Goal: Task Accomplishment & Management: Use online tool/utility

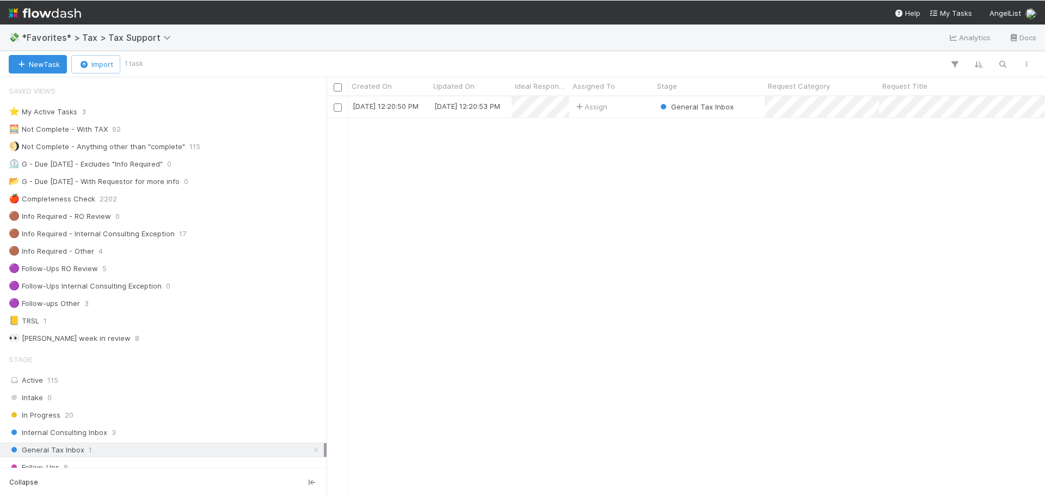
scroll to position [392, 710]
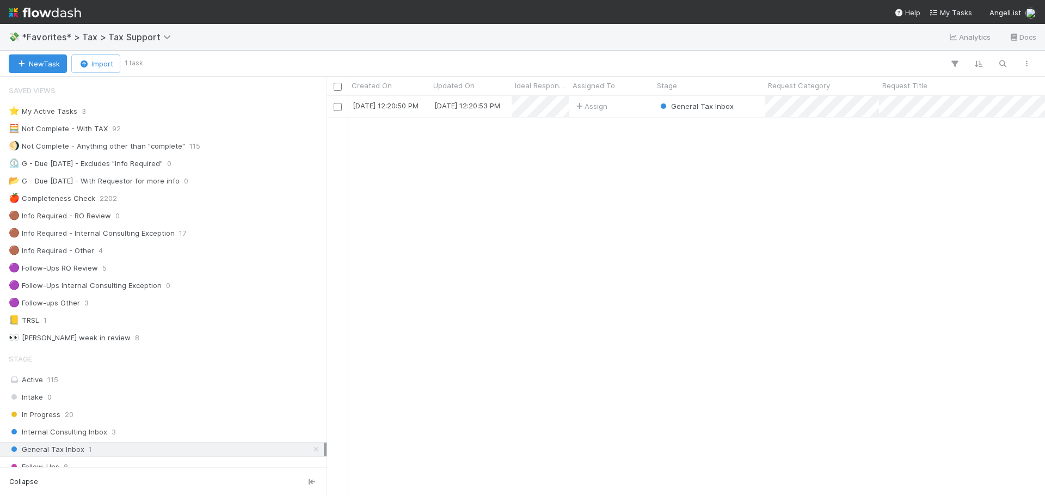
click at [748, 227] on div "9/2/25, 12:20:50 PM 9/2/25, 12:20:53 PM Assign General Tax Inbox 0 0 0 0 0" at bounding box center [685, 295] width 718 height 399
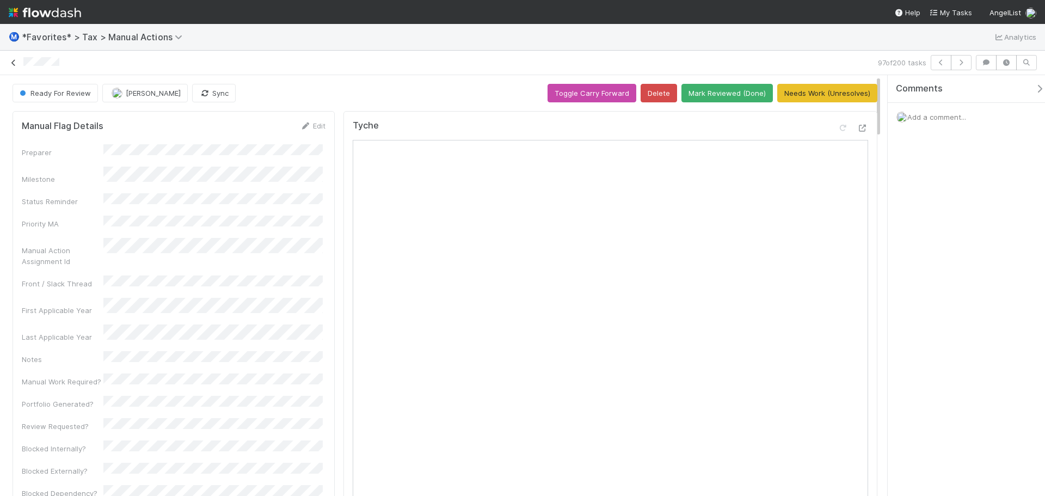
click at [13, 61] on icon at bounding box center [13, 62] width 11 height 7
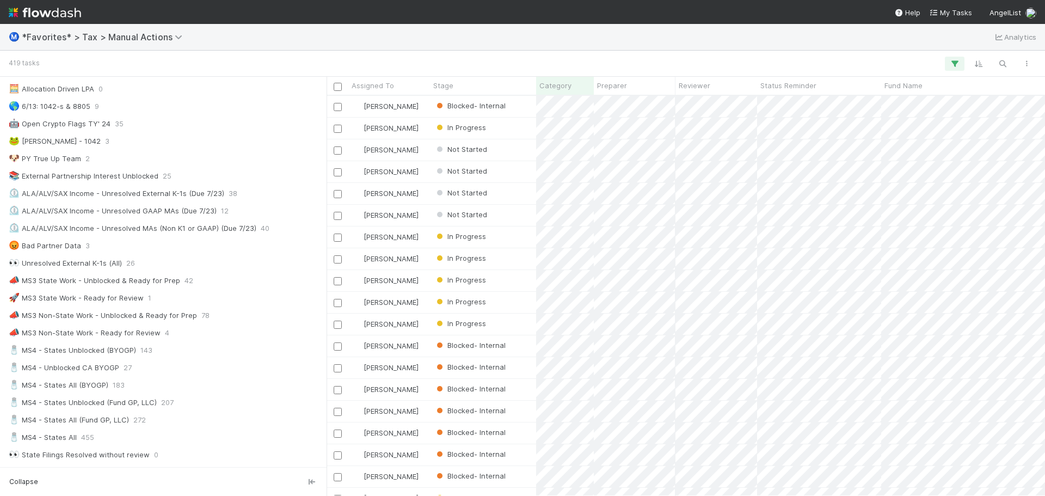
scroll to position [599, 0]
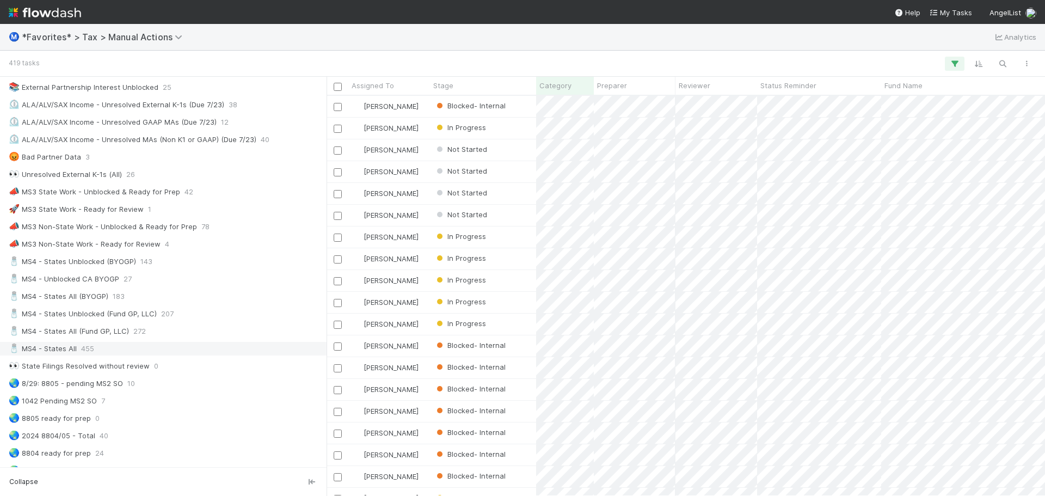
click at [143, 353] on div "🧂 MS4 - States All 455" at bounding box center [166, 349] width 315 height 14
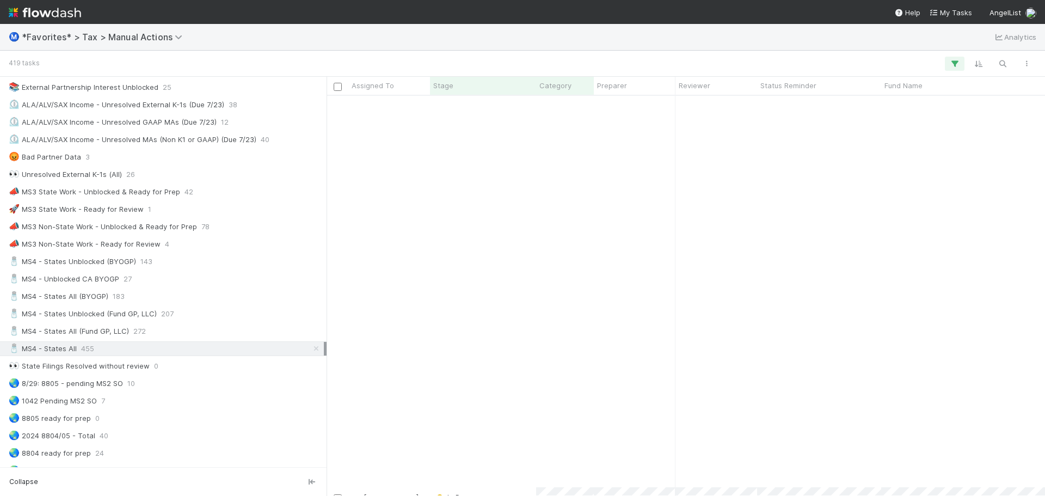
scroll to position [2656, 0]
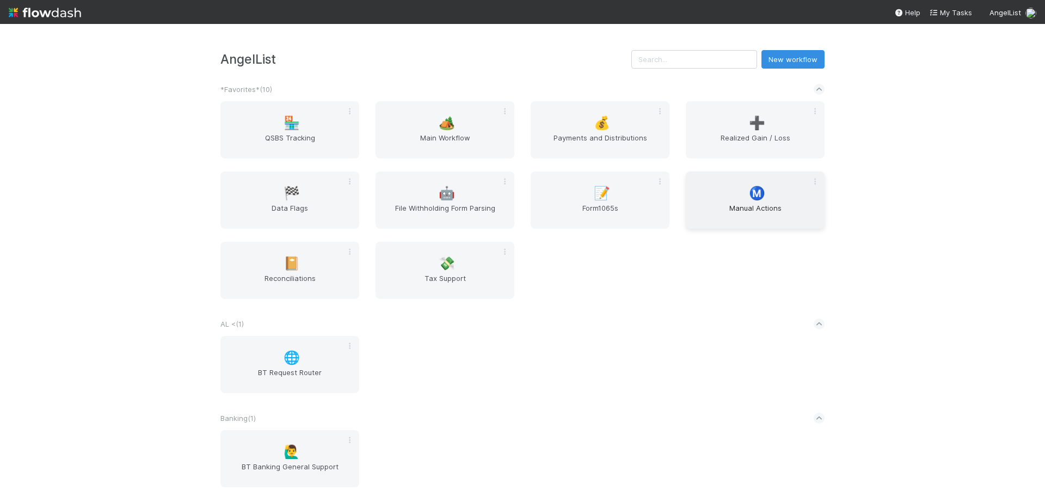
click at [747, 204] on span "Manual Actions" at bounding box center [755, 213] width 130 height 22
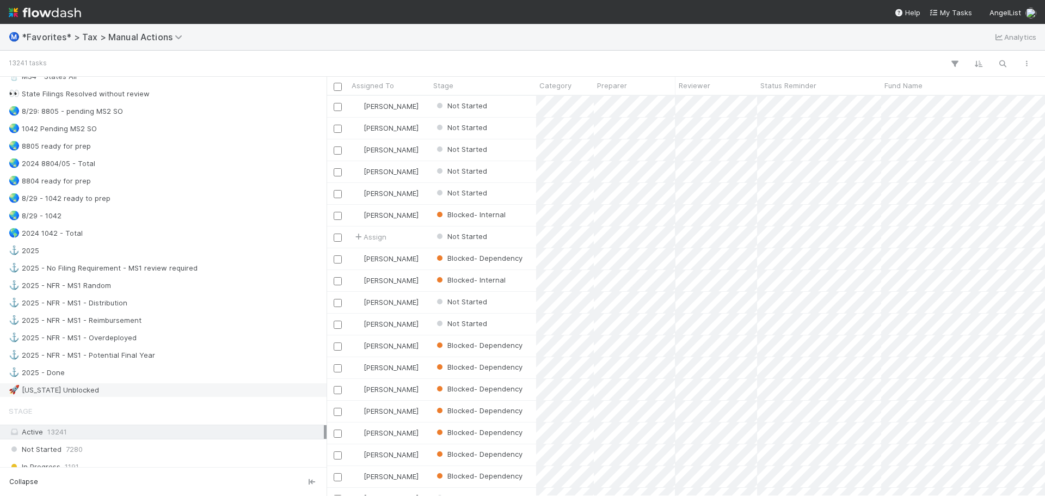
scroll to position [544, 0]
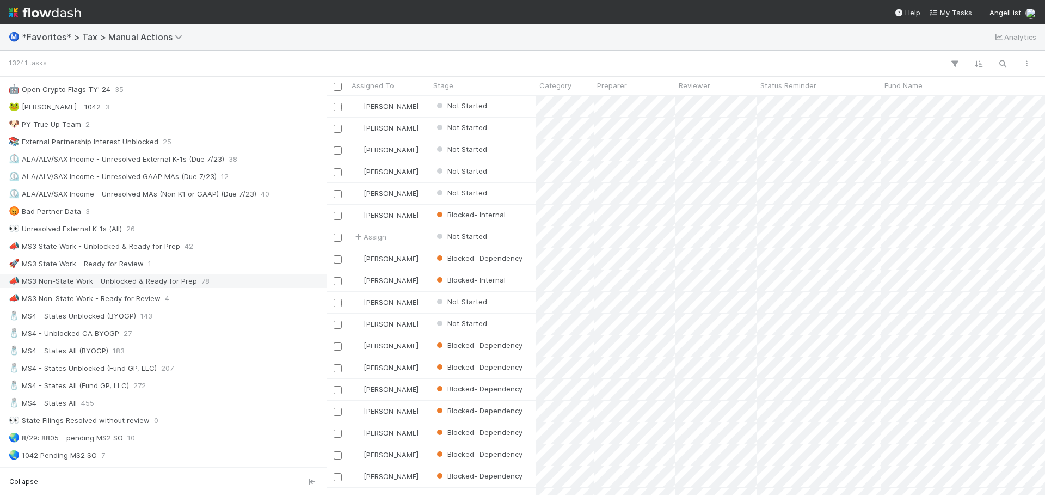
click at [194, 276] on div "📣 MS3 Non-State Work - Unblocked & Ready for Prep" at bounding box center [103, 281] width 188 height 14
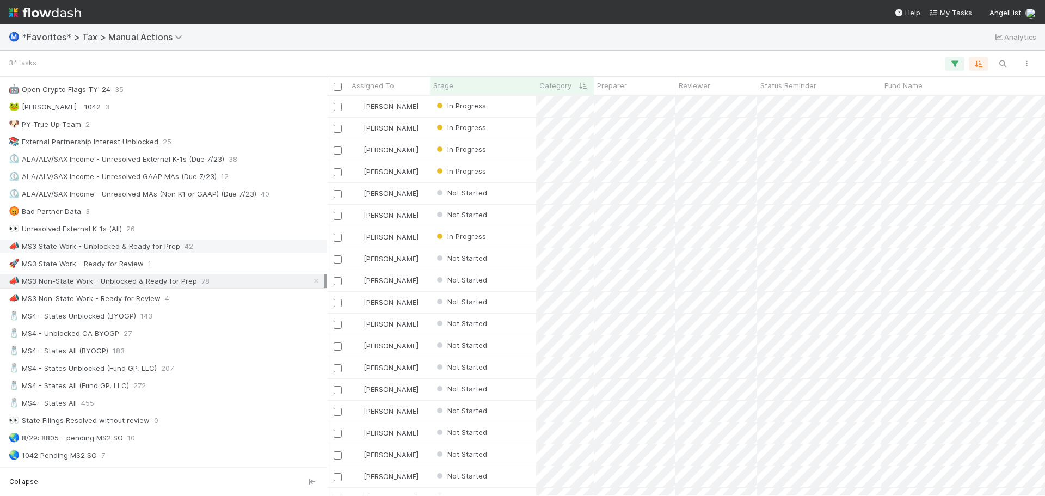
click at [152, 251] on div "📣 MS3 State Work - Unblocked & Ready for Prep" at bounding box center [94, 246] width 171 height 14
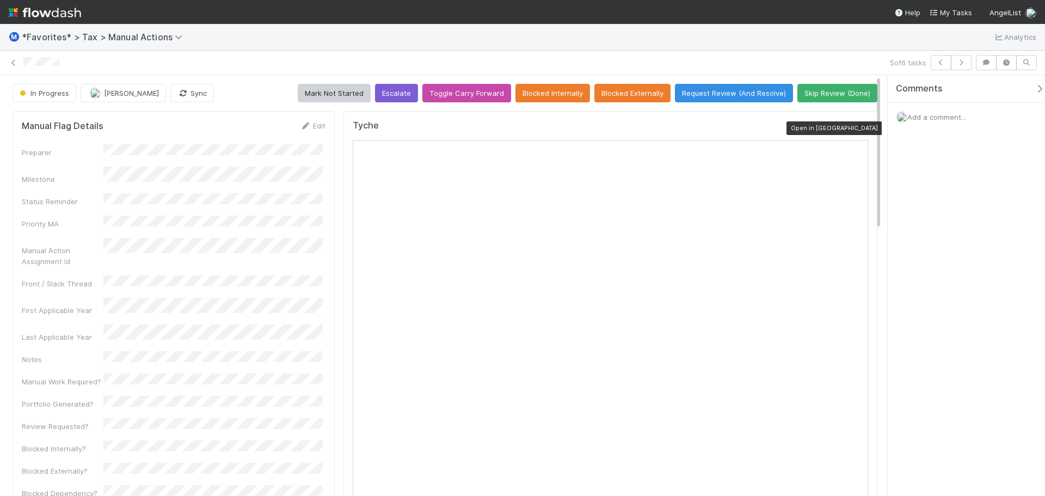
click at [857, 128] on icon at bounding box center [862, 128] width 11 height 7
click at [11, 61] on icon at bounding box center [13, 62] width 11 height 7
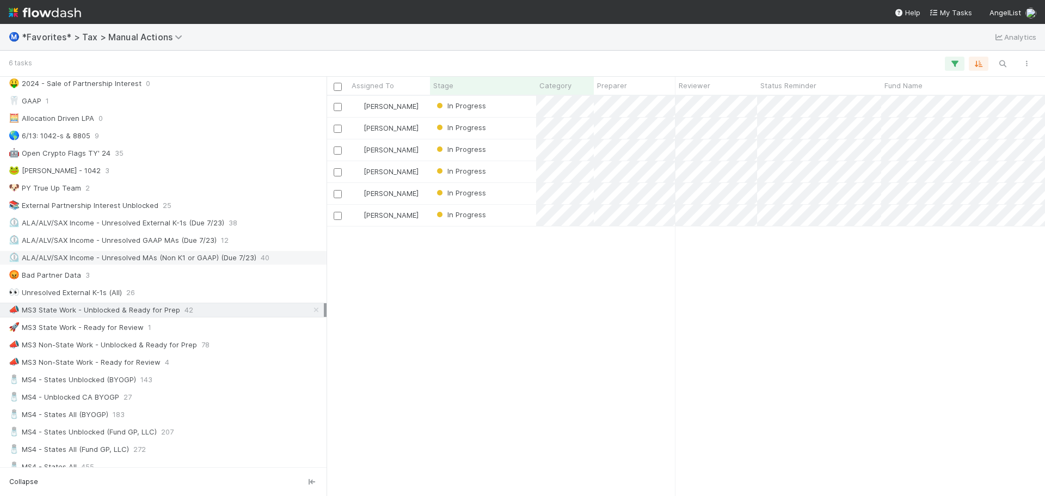
scroll to position [653, 0]
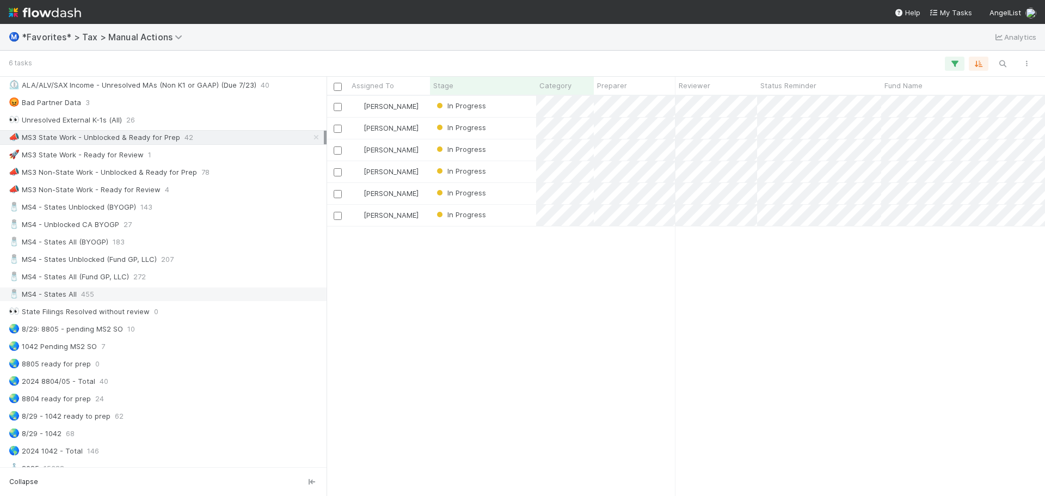
click at [125, 294] on div "🧂 MS4 - States All 455" at bounding box center [166, 294] width 315 height 14
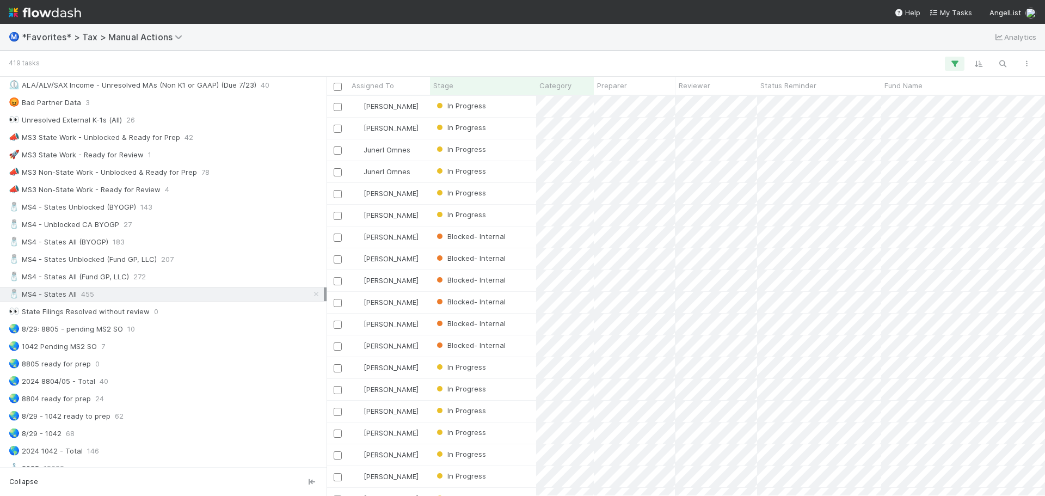
scroll to position [392, 710]
click at [98, 222] on div "🧂 MS4 - Unblocked CA BYOGP" at bounding box center [64, 225] width 110 height 14
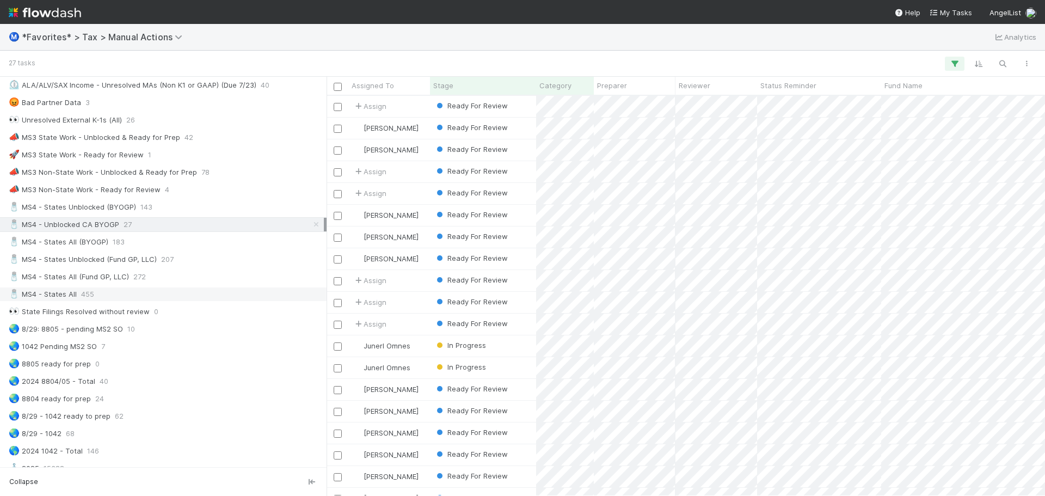
click at [109, 289] on div "🧂 MS4 - States All 455" at bounding box center [166, 294] width 315 height 14
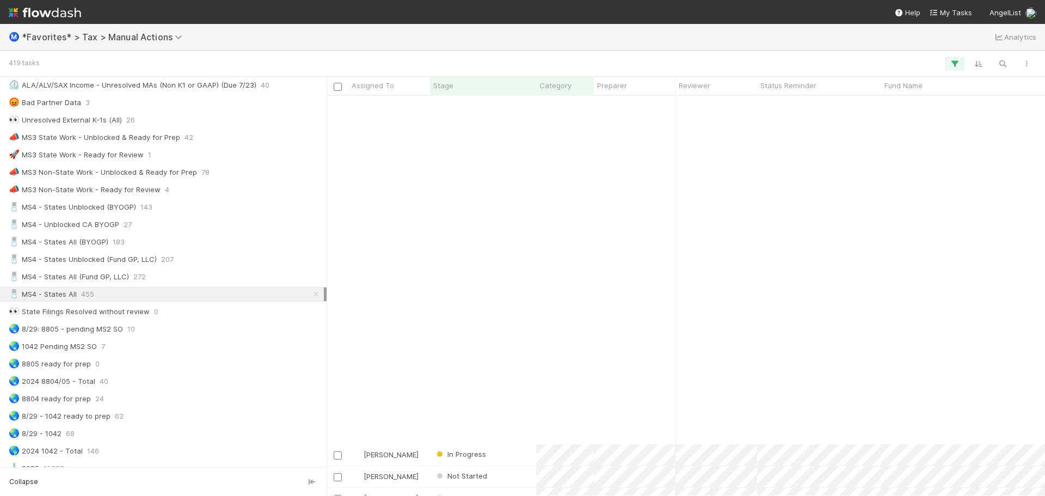
scroll to position [1578, 0]
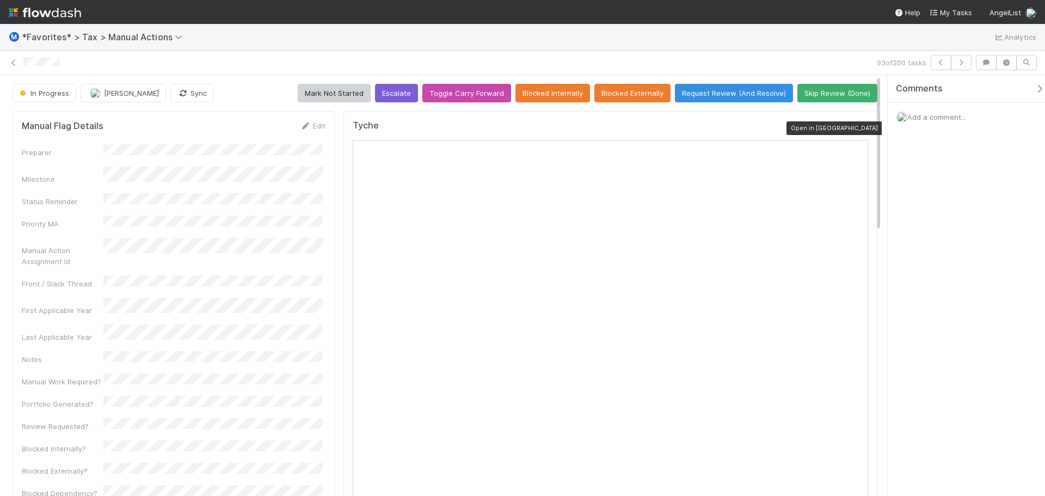
click at [857, 125] on icon at bounding box center [862, 128] width 11 height 7
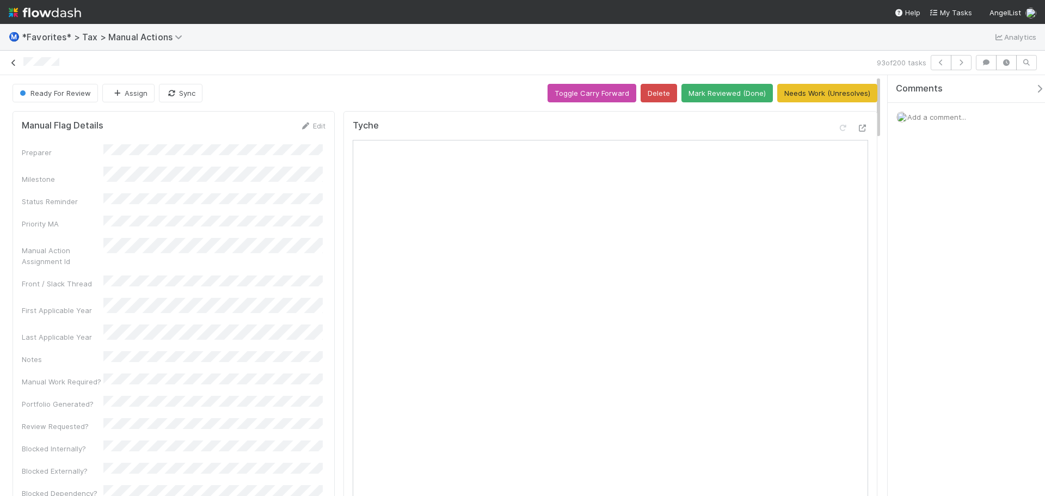
click at [9, 58] on link at bounding box center [13, 62] width 11 height 11
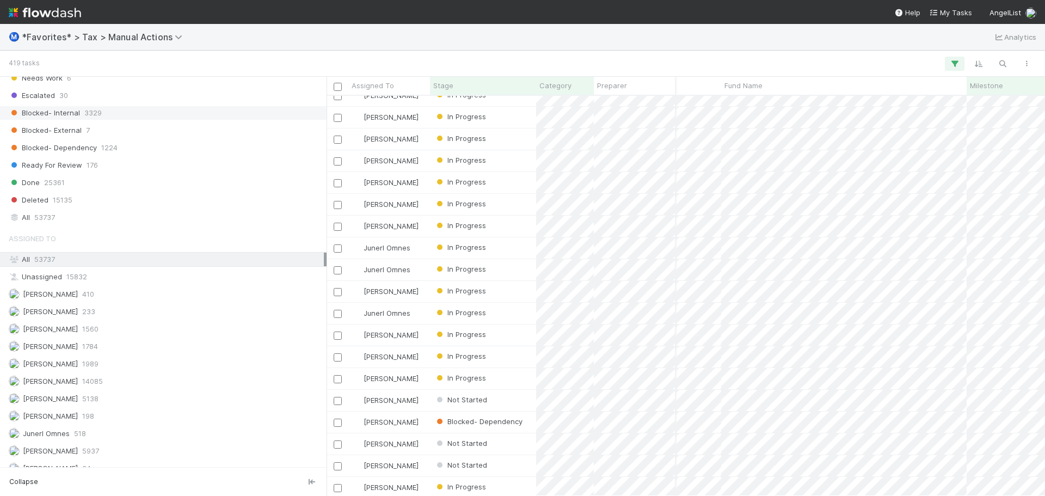
scroll to position [1358, 0]
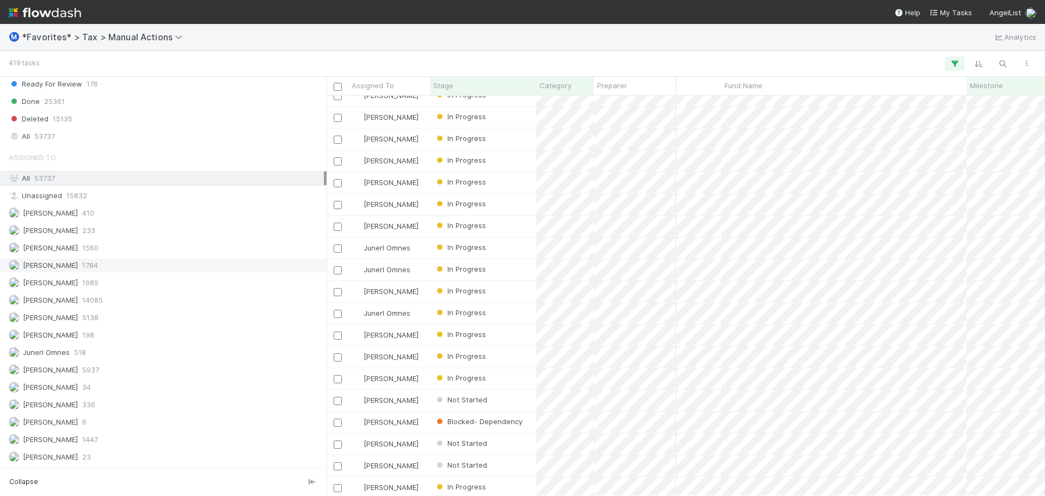
click at [82, 263] on span "1784" at bounding box center [90, 265] width 16 height 14
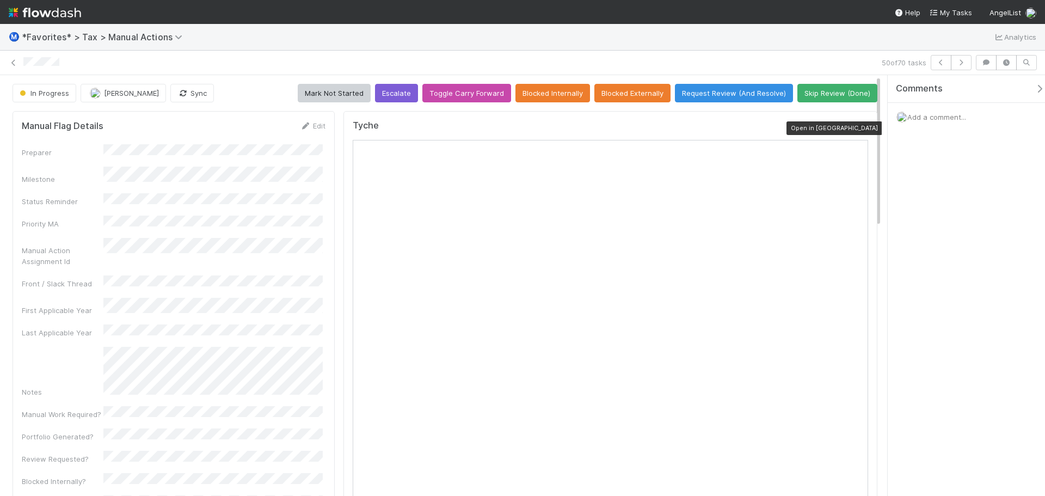
click at [857, 125] on icon at bounding box center [862, 128] width 11 height 7
click at [20, 63] on div "50 of 70 tasks" at bounding box center [522, 62] width 1045 height 15
click at [16, 59] on icon at bounding box center [13, 62] width 11 height 7
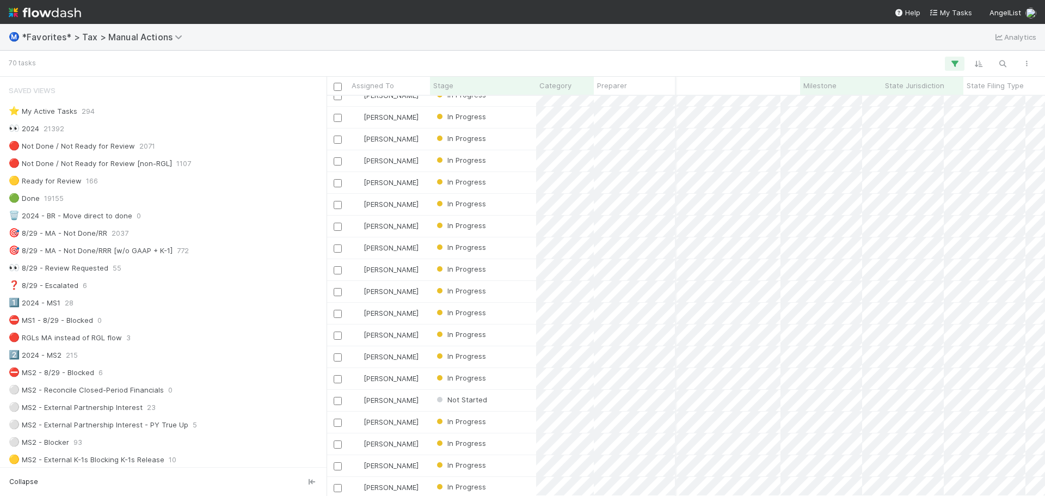
scroll to position [0, 346]
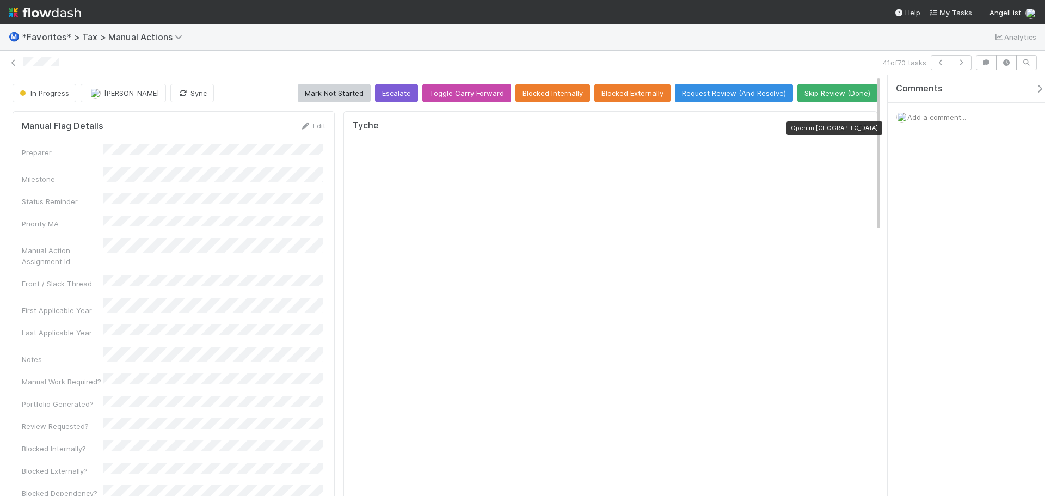
click at [857, 127] on icon at bounding box center [862, 128] width 11 height 7
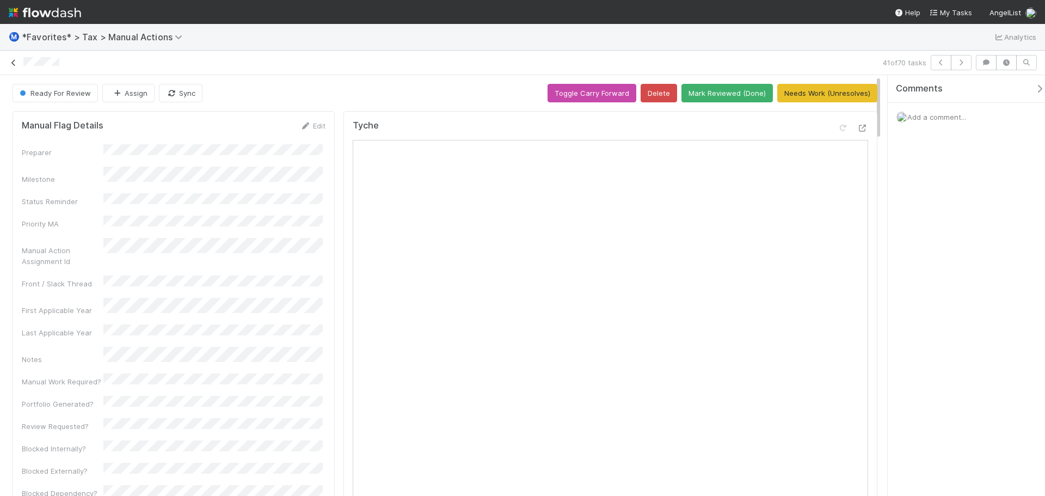
click at [17, 66] on icon at bounding box center [13, 62] width 11 height 7
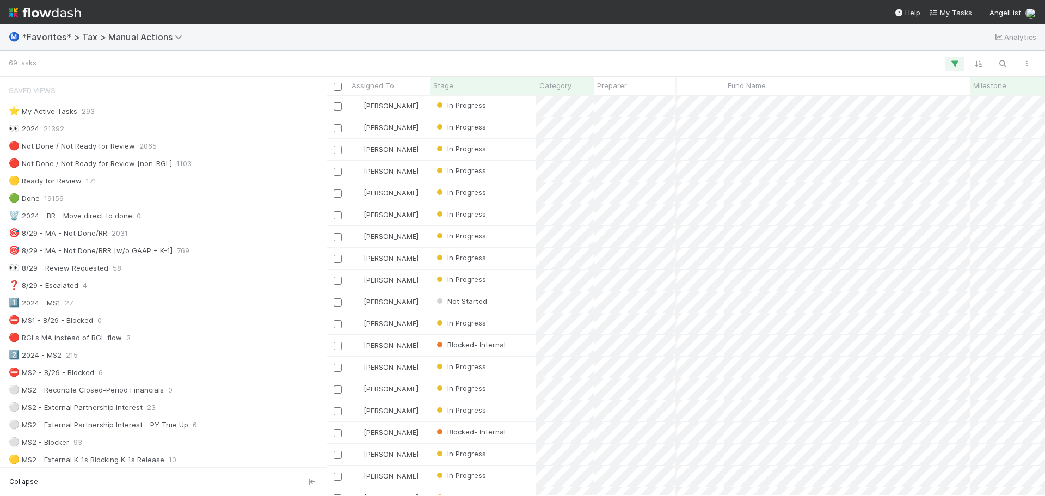
scroll to position [893, 150]
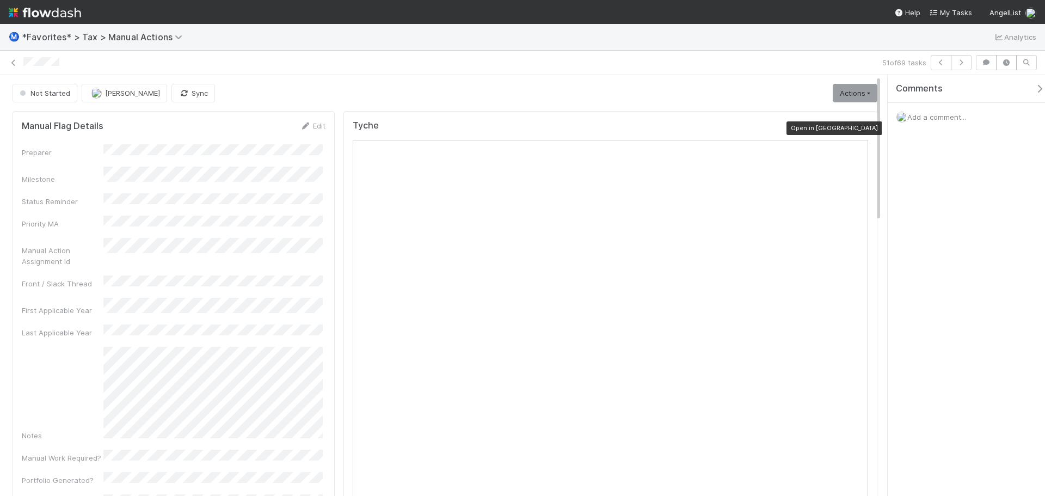
click at [857, 129] on icon at bounding box center [862, 128] width 11 height 7
click at [11, 59] on link at bounding box center [13, 62] width 11 height 11
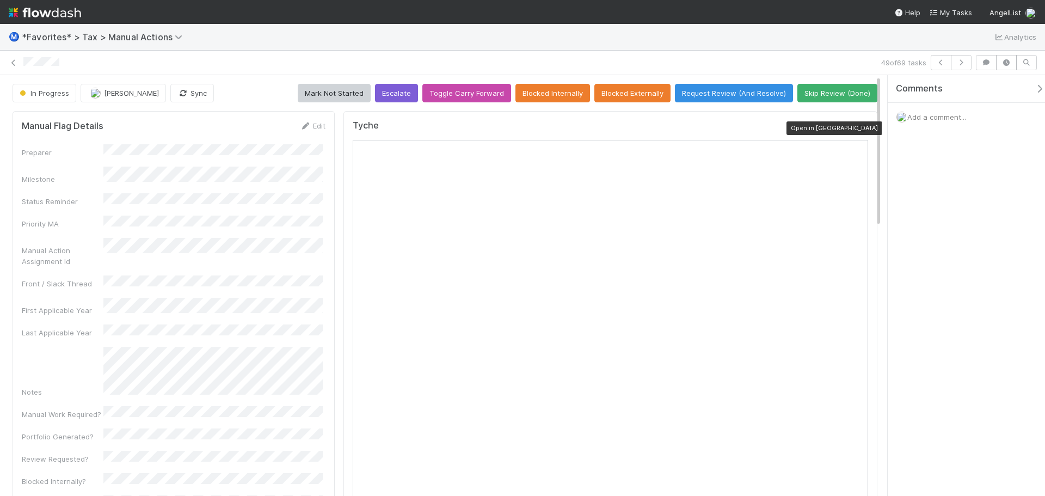
click at [858, 131] on icon at bounding box center [862, 128] width 11 height 7
click at [13, 61] on icon at bounding box center [13, 62] width 11 height 7
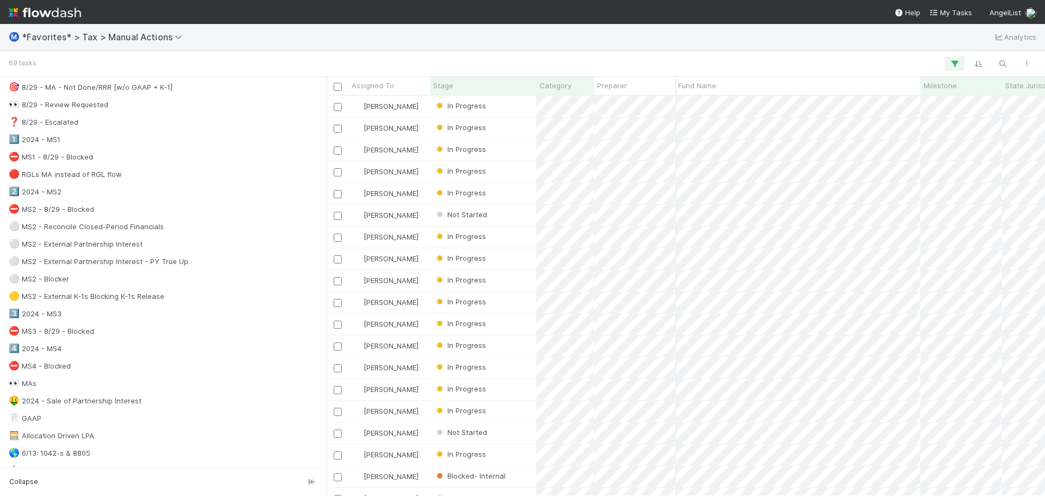
scroll to position [0, 236]
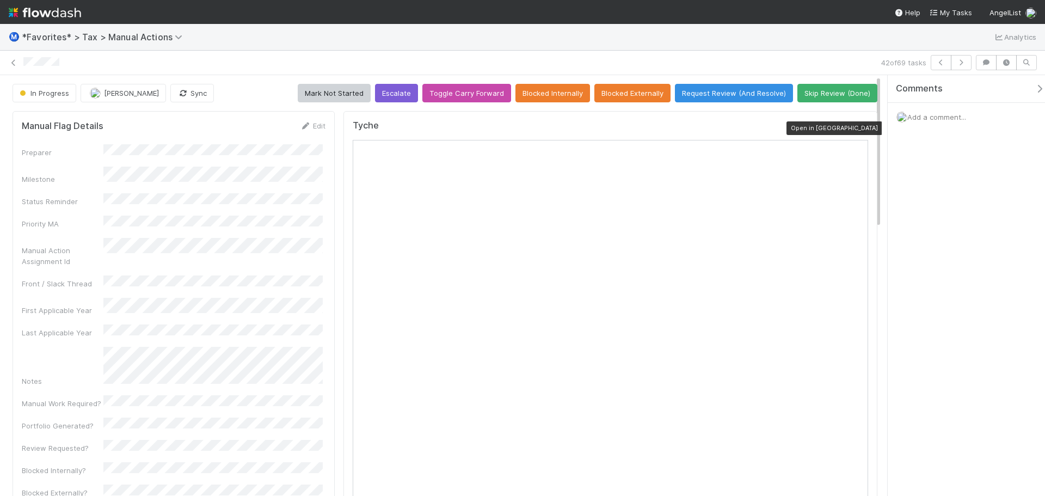
click at [857, 127] on icon at bounding box center [862, 128] width 11 height 7
click at [703, 96] on button "Request Review (And Resolve)" at bounding box center [734, 93] width 118 height 18
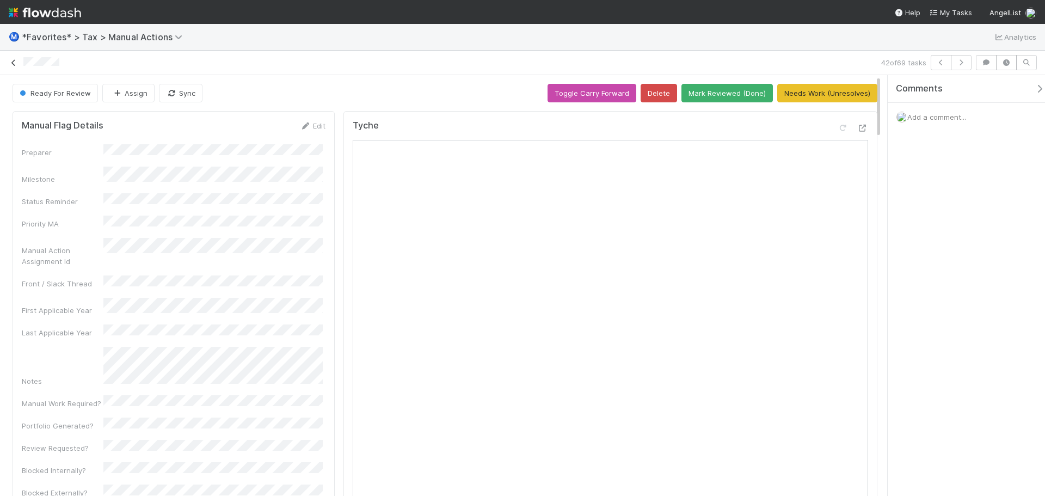
click at [14, 64] on icon at bounding box center [13, 62] width 11 height 7
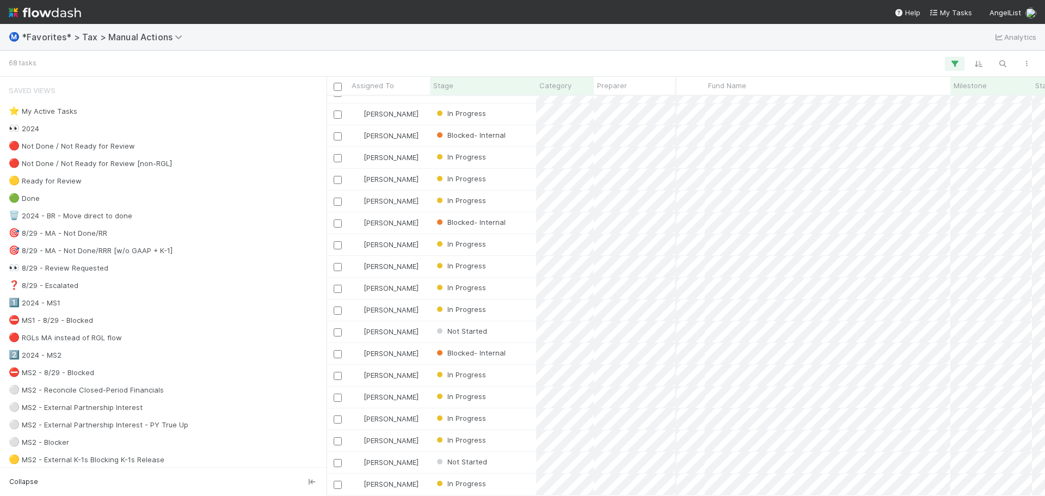
scroll to position [1089, 157]
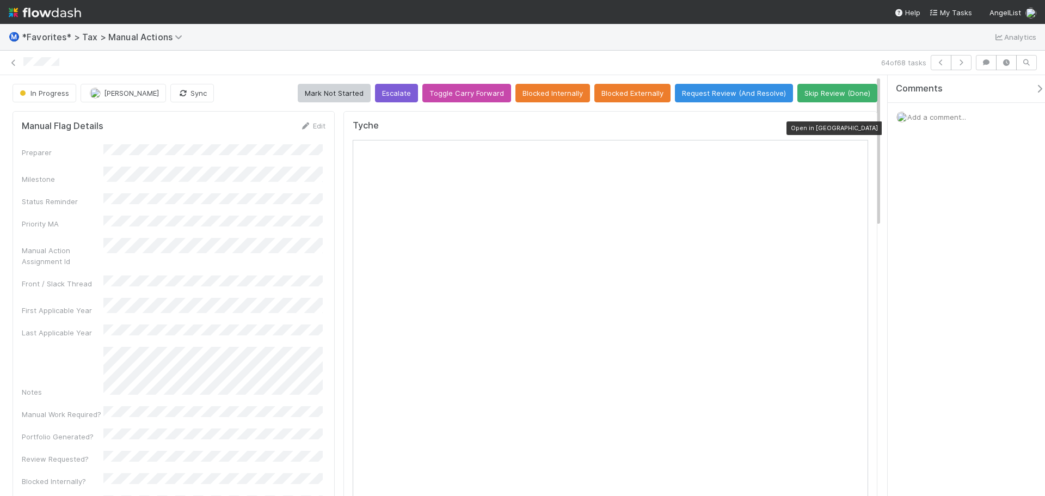
click at [857, 128] on icon at bounding box center [862, 128] width 11 height 7
click at [702, 91] on button "Request Review (And Resolve)" at bounding box center [734, 93] width 118 height 18
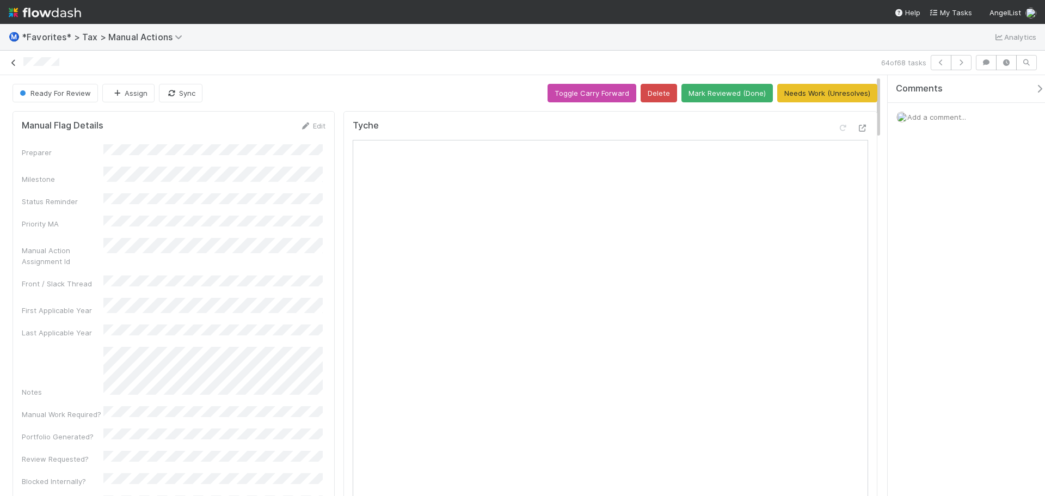
click at [13, 61] on icon at bounding box center [13, 62] width 11 height 7
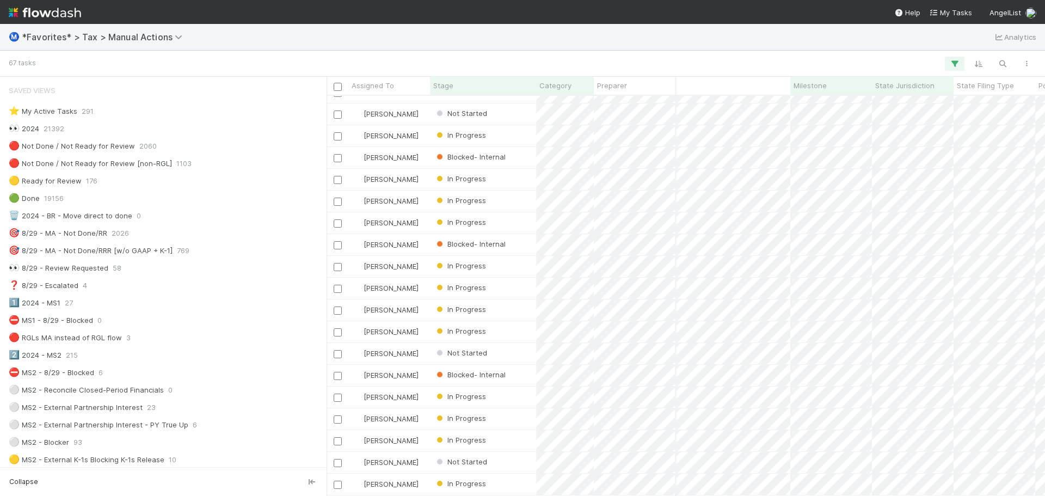
scroll to position [1067, 173]
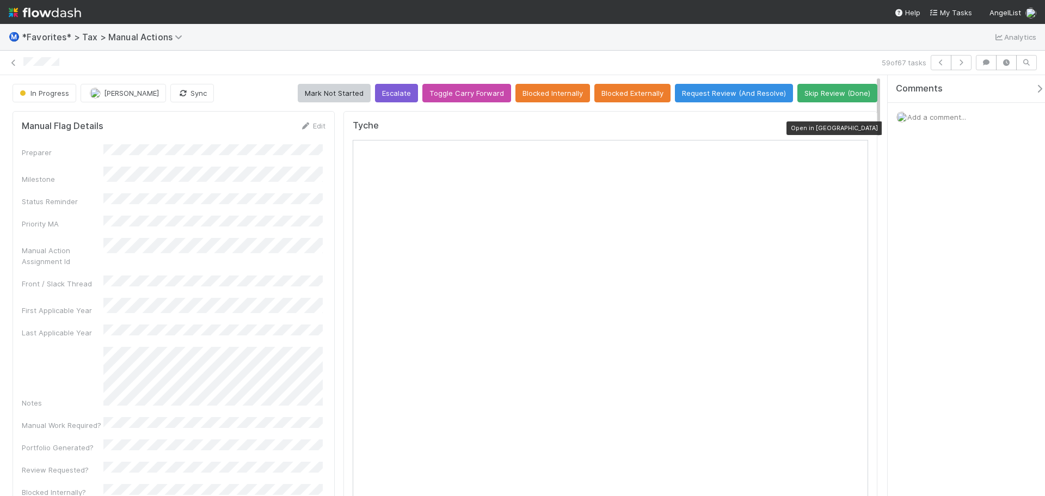
click at [857, 125] on icon at bounding box center [862, 128] width 11 height 7
click at [749, 92] on button "Request Review (And Resolve)" at bounding box center [734, 93] width 118 height 18
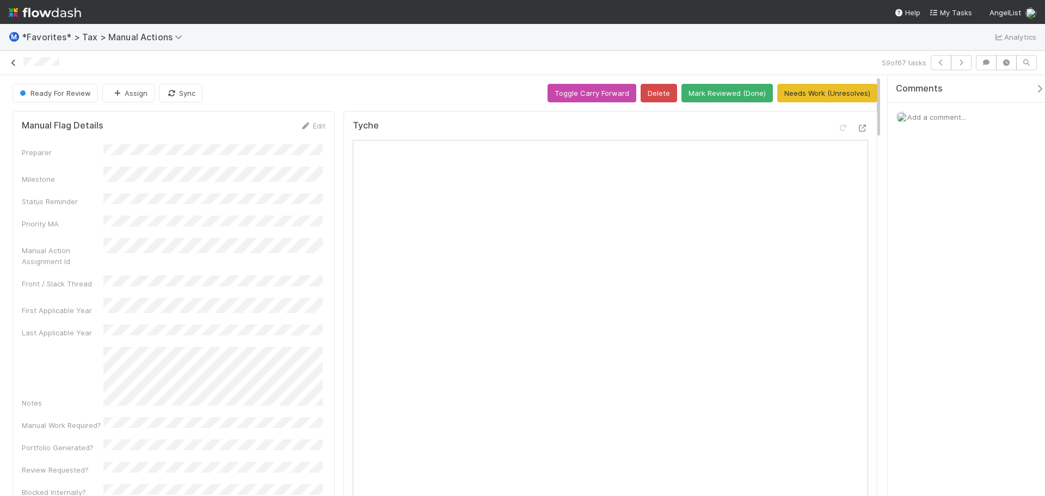
click at [15, 64] on icon at bounding box center [13, 62] width 11 height 7
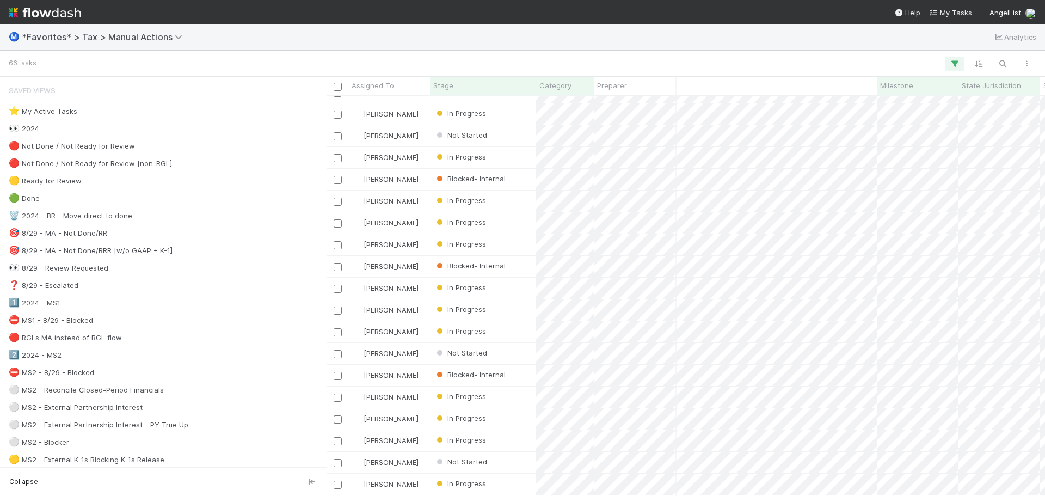
scroll to position [0, 183]
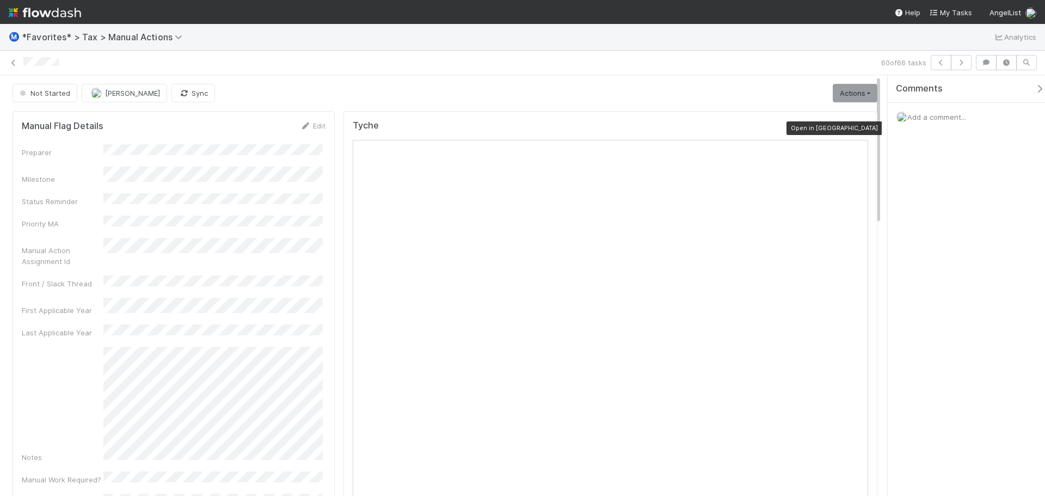
click at [857, 130] on icon at bounding box center [862, 128] width 11 height 7
click at [843, 97] on link "Actions" at bounding box center [854, 93] width 45 height 18
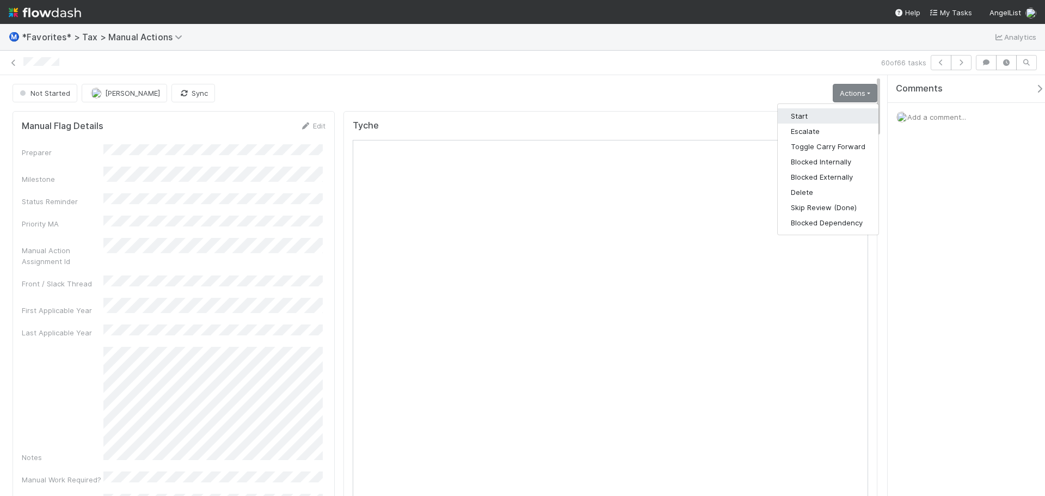
click at [828, 118] on button "Start" at bounding box center [828, 115] width 101 height 15
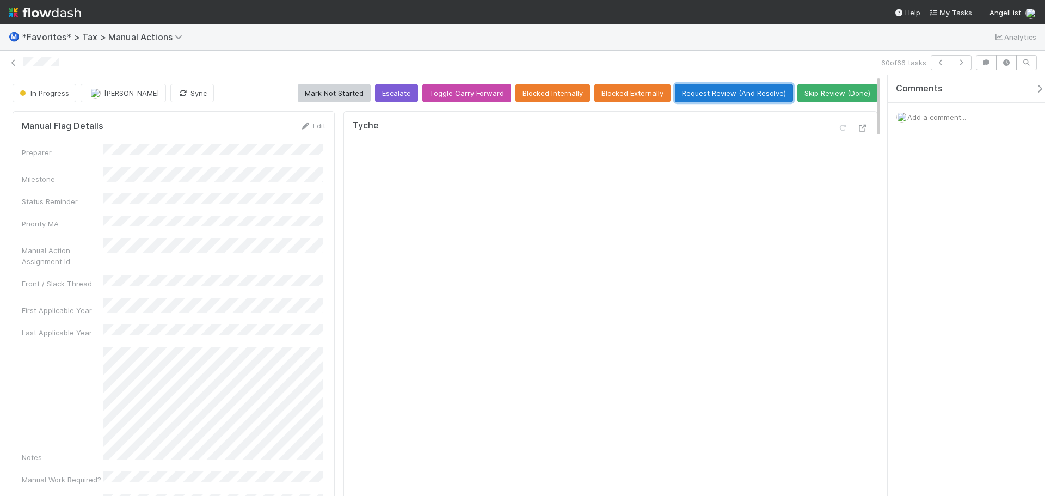
click at [750, 92] on button "Request Review (And Resolve)" at bounding box center [734, 93] width 118 height 18
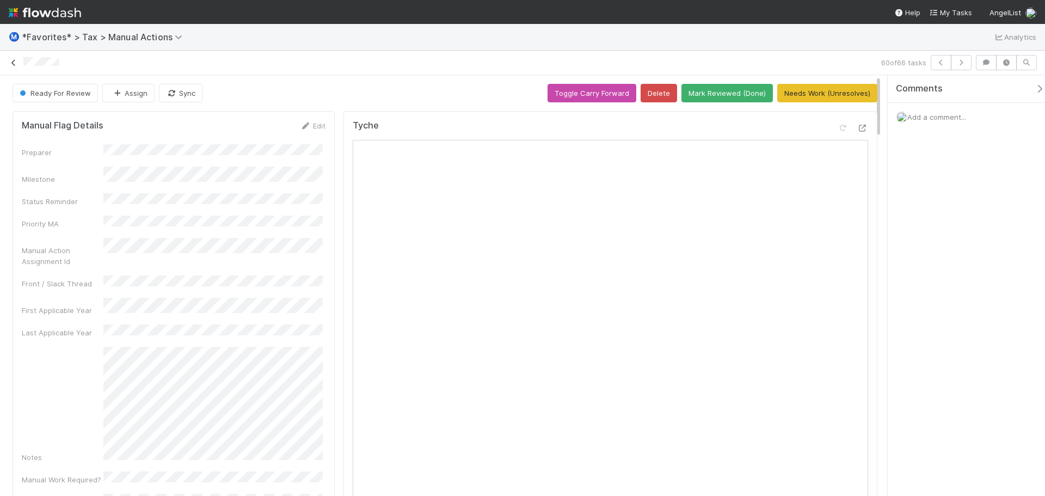
click at [12, 64] on icon at bounding box center [13, 62] width 11 height 7
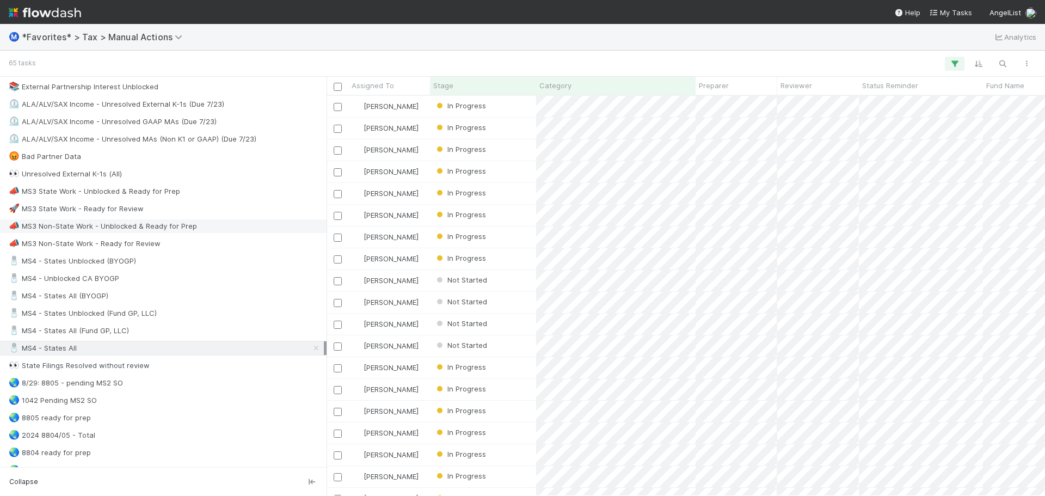
scroll to position [599, 0]
click at [187, 227] on div "📣 MS3 Non-State Work - Unblocked & Ready for Prep" at bounding box center [103, 227] width 188 height 14
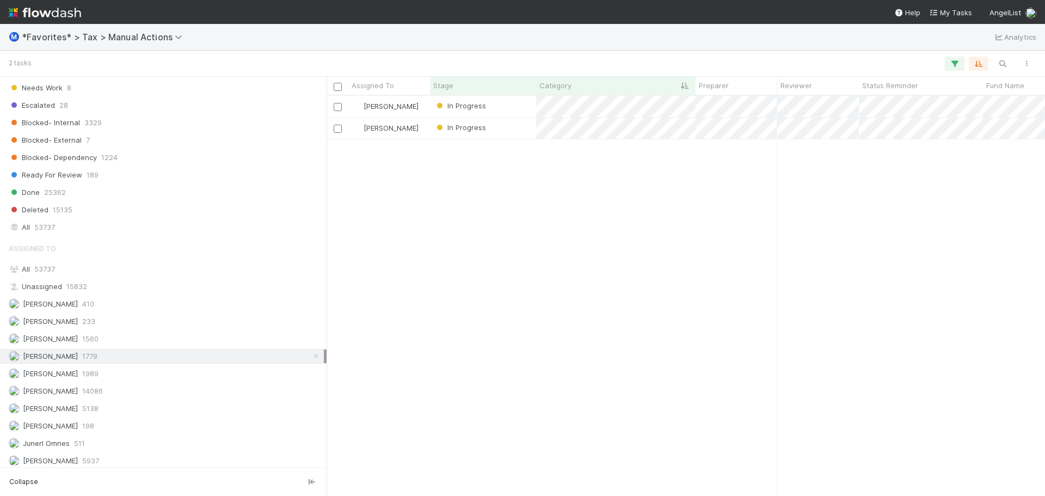
scroll to position [1358, 0]
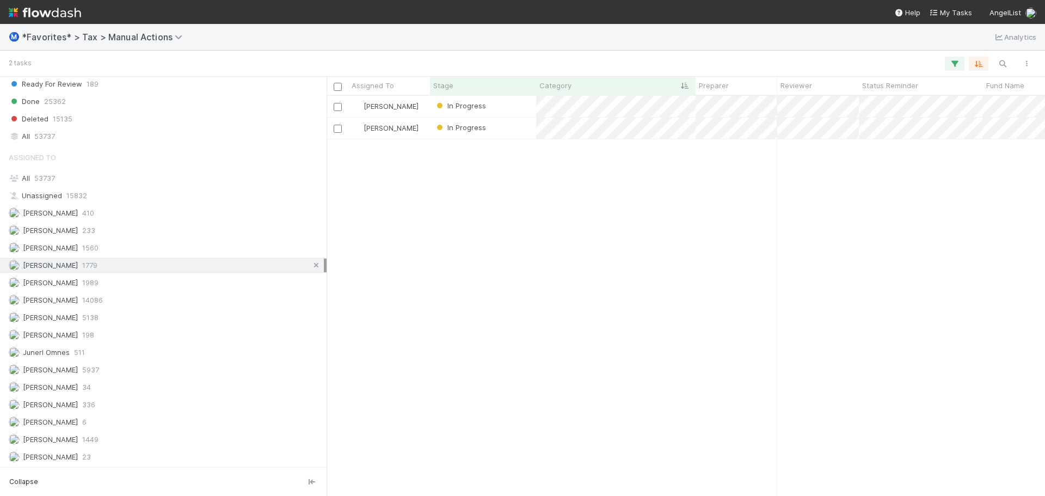
click at [312, 261] on link at bounding box center [316, 265] width 11 height 14
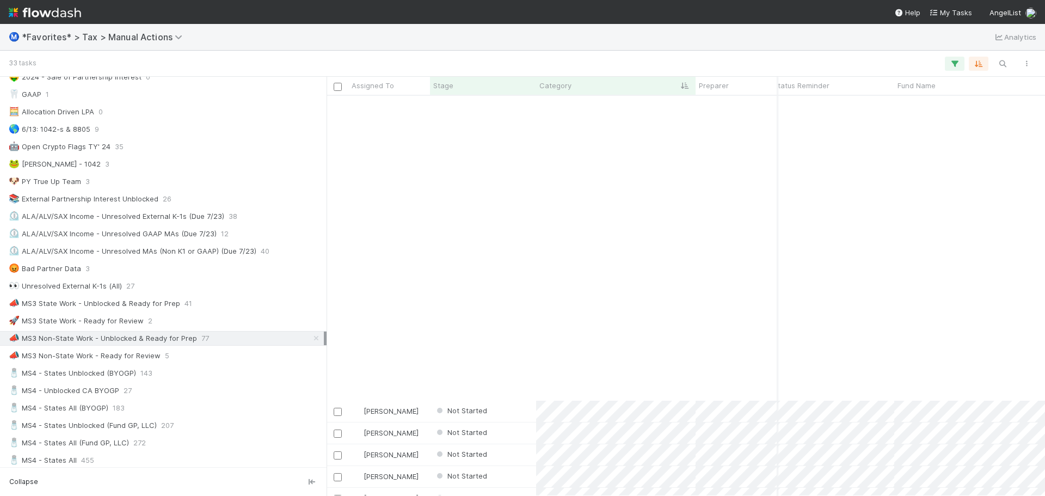
scroll to position [327, 89]
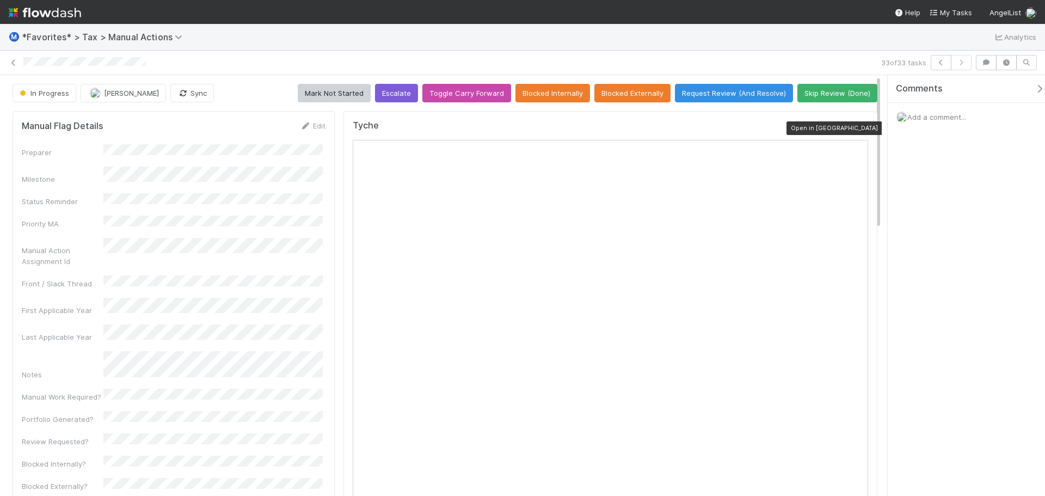
click at [857, 129] on icon at bounding box center [862, 128] width 11 height 7
click at [718, 90] on button "Request Review (And Resolve)" at bounding box center [734, 93] width 118 height 18
click at [737, 96] on button "Request Review (And Resolve)" at bounding box center [734, 93] width 118 height 18
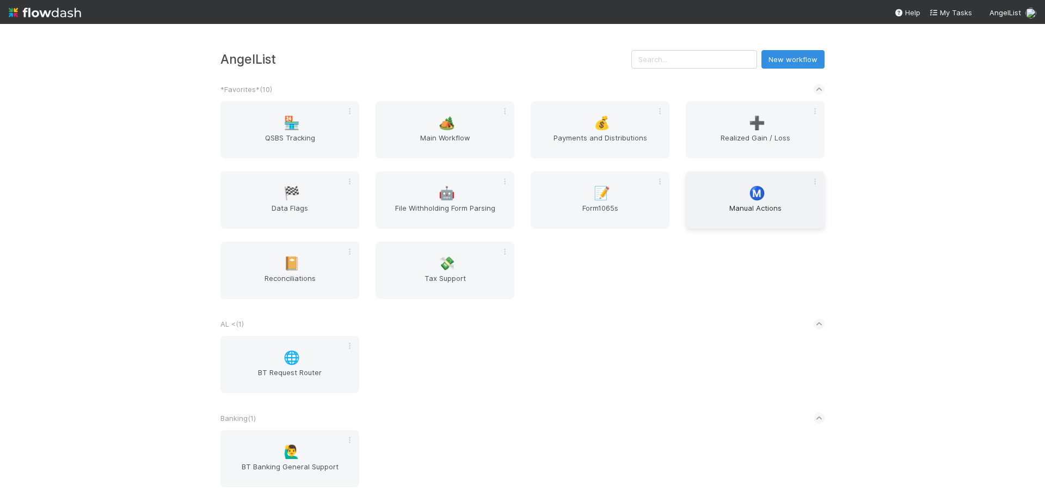
click at [723, 210] on span "Manual Actions" at bounding box center [755, 213] width 130 height 22
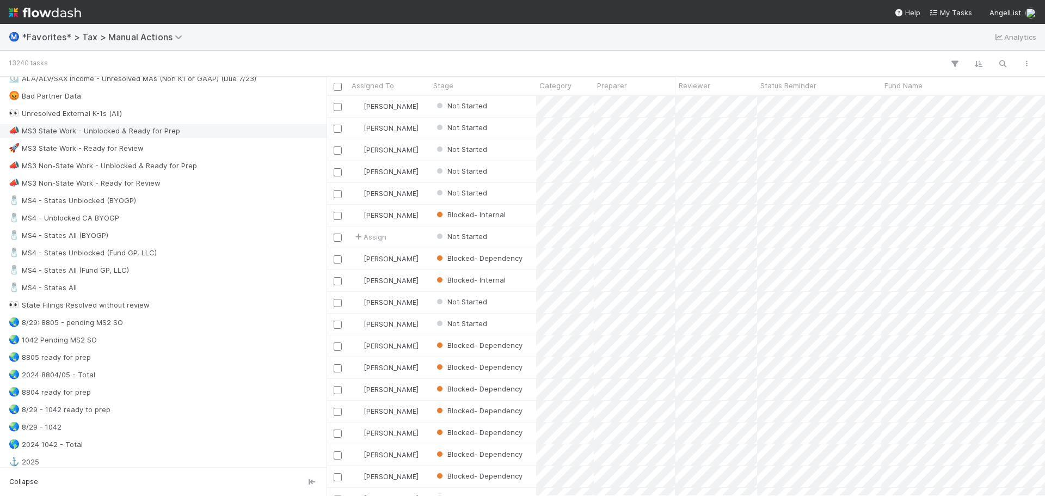
scroll to position [490, 0]
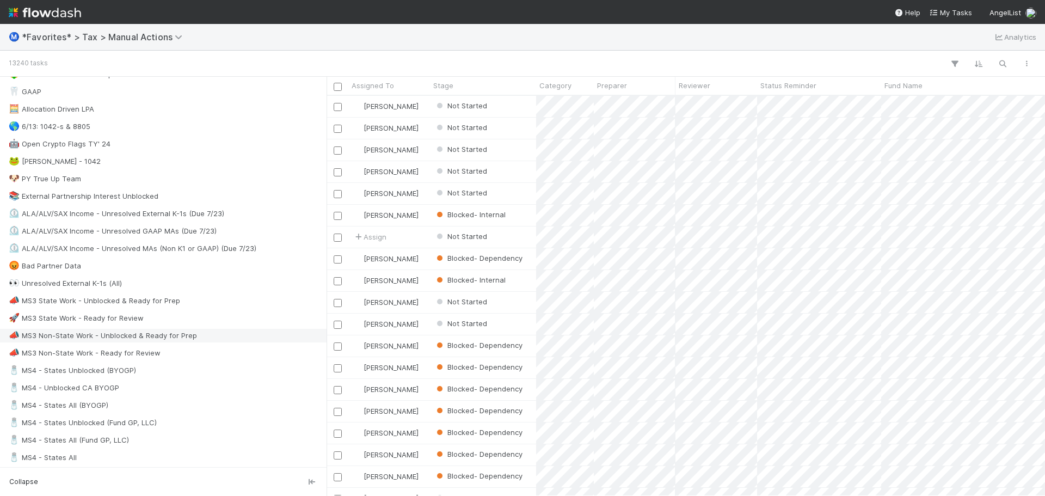
click at [132, 328] on div "📣 MS3 Non-State Work - Unblocked & Ready for Prep" at bounding box center [163, 335] width 326 height 15
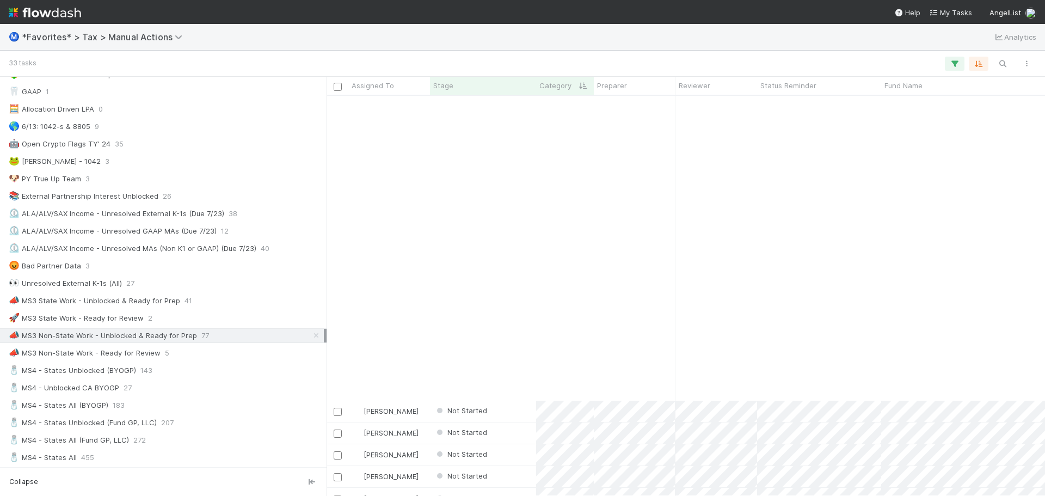
scroll to position [327, 0]
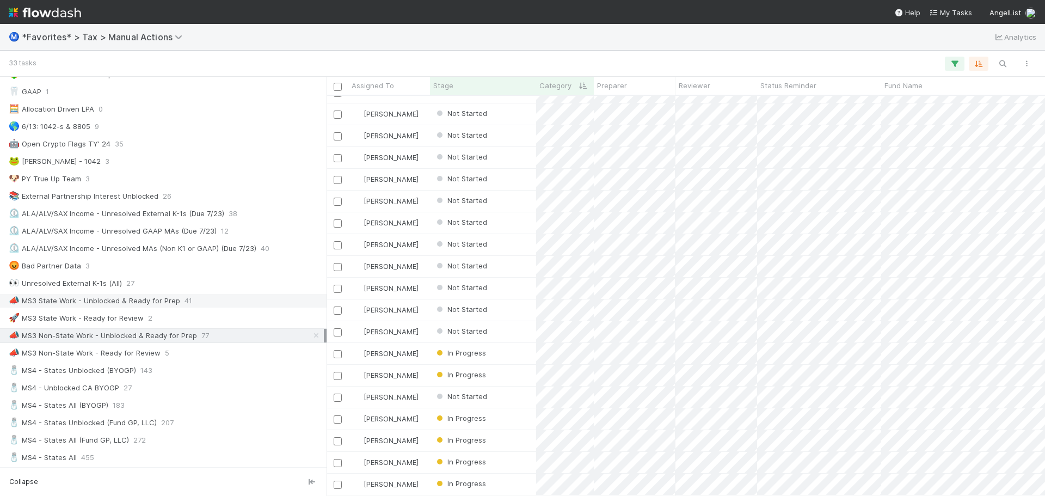
click at [214, 304] on div "📣 MS3 State Work - Unblocked & Ready for Prep 41" at bounding box center [166, 301] width 315 height 14
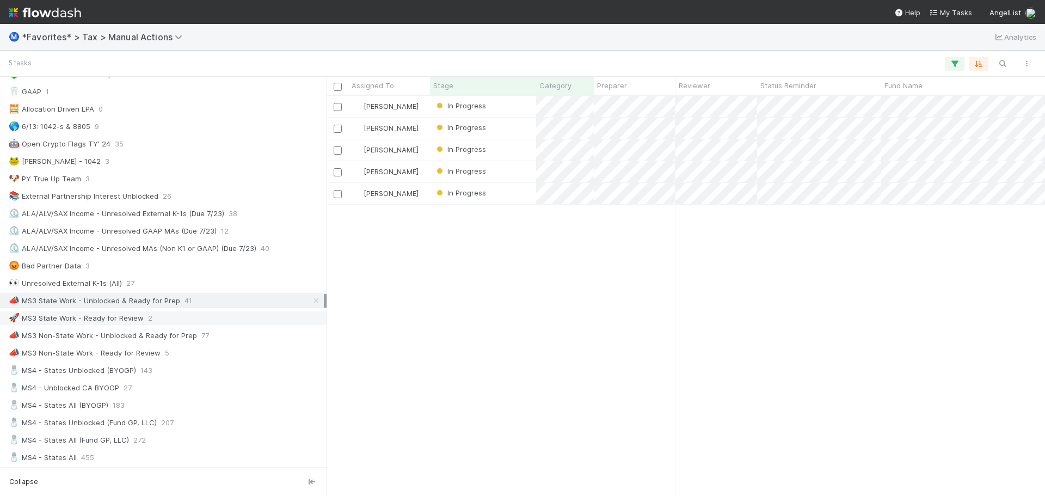
scroll to position [392, 710]
click at [212, 317] on div "🚀 MS3 State Work - Ready for Review 2" at bounding box center [166, 318] width 315 height 14
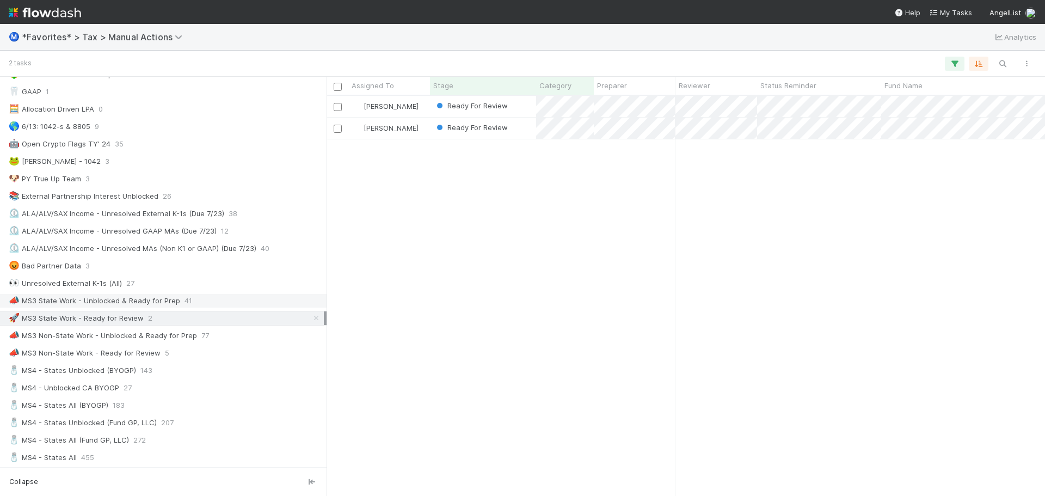
scroll to position [392, 710]
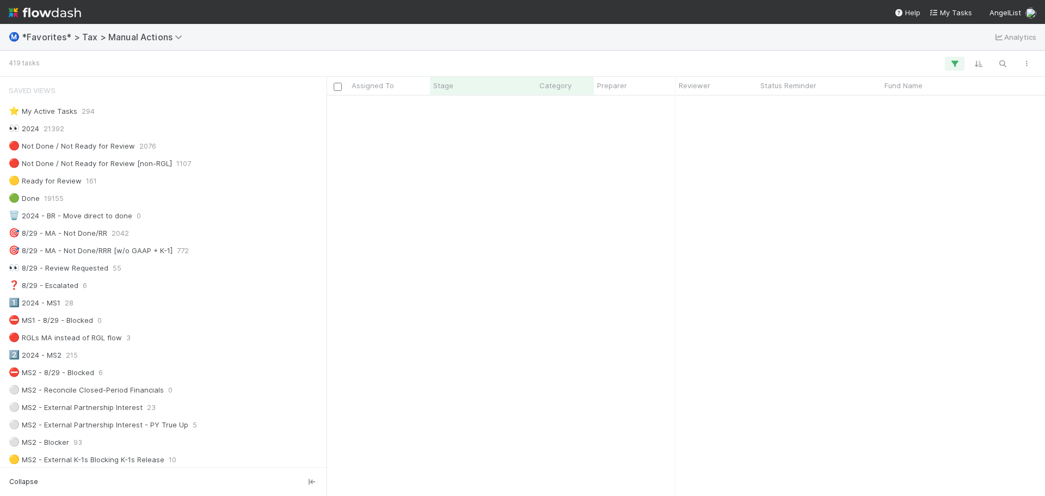
scroll to position [599, 0]
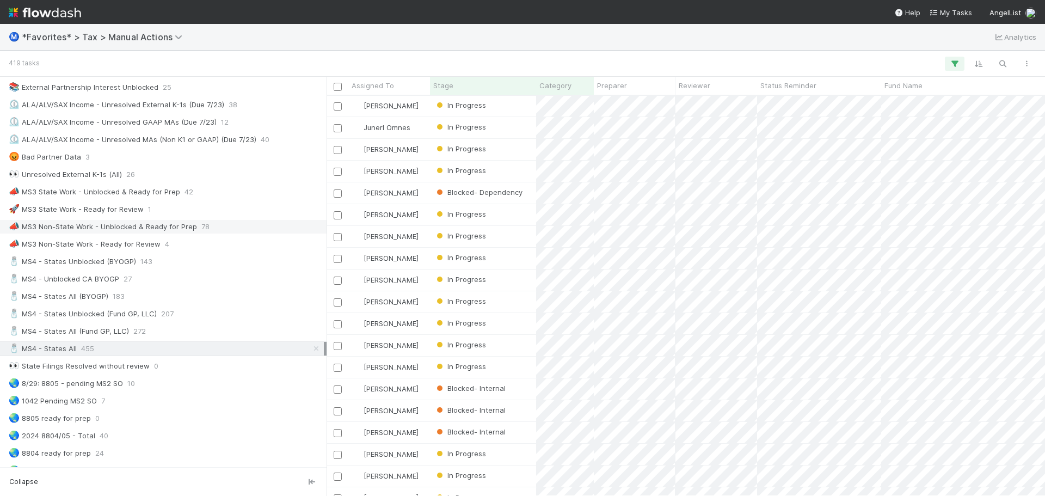
click at [189, 230] on div "📣 MS3 Non-State Work - Unblocked & Ready for Prep" at bounding box center [103, 227] width 188 height 14
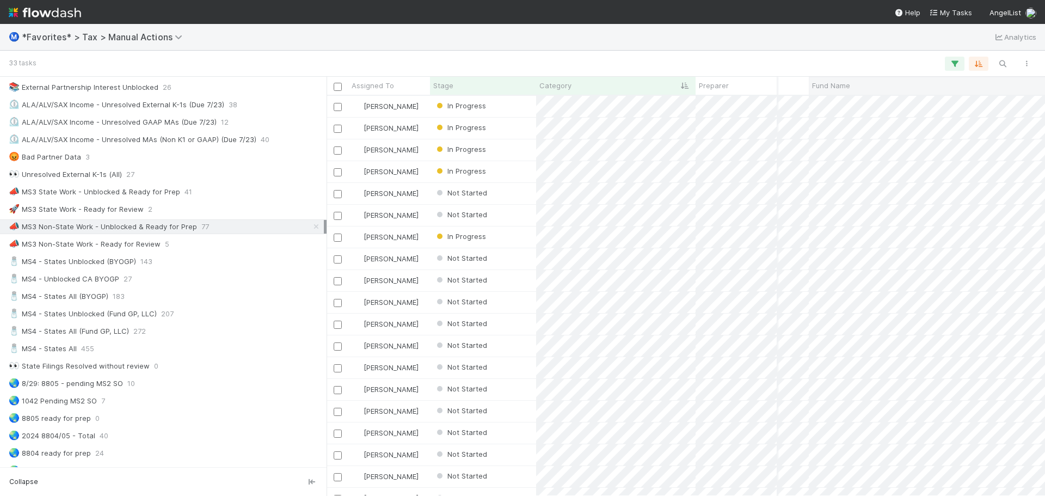
click at [849, 83] on span "Fund Name" at bounding box center [831, 85] width 38 height 11
click at [862, 106] on div "Sort A → Z" at bounding box center [874, 106] width 124 height 16
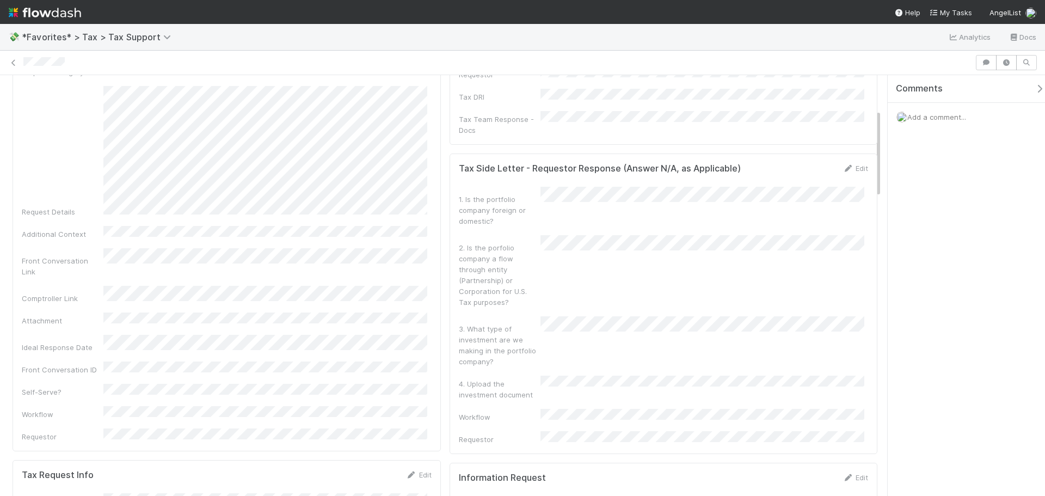
scroll to position [163, 0]
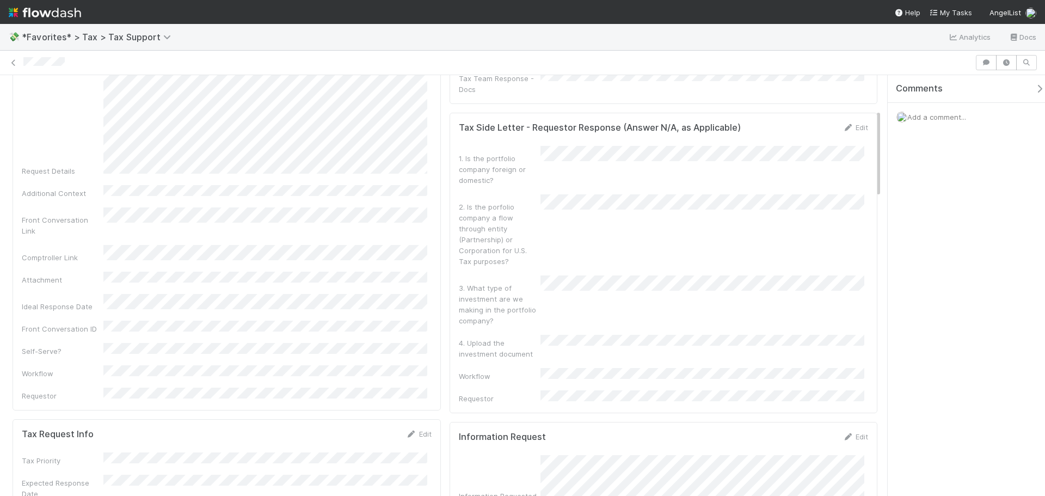
click at [884, 292] on div "Comments Add a comment..." at bounding box center [962, 285] width 163 height 421
click at [816, 279] on div "3. What type of investment are we making in the portfolio company?" at bounding box center [664, 300] width 410 height 51
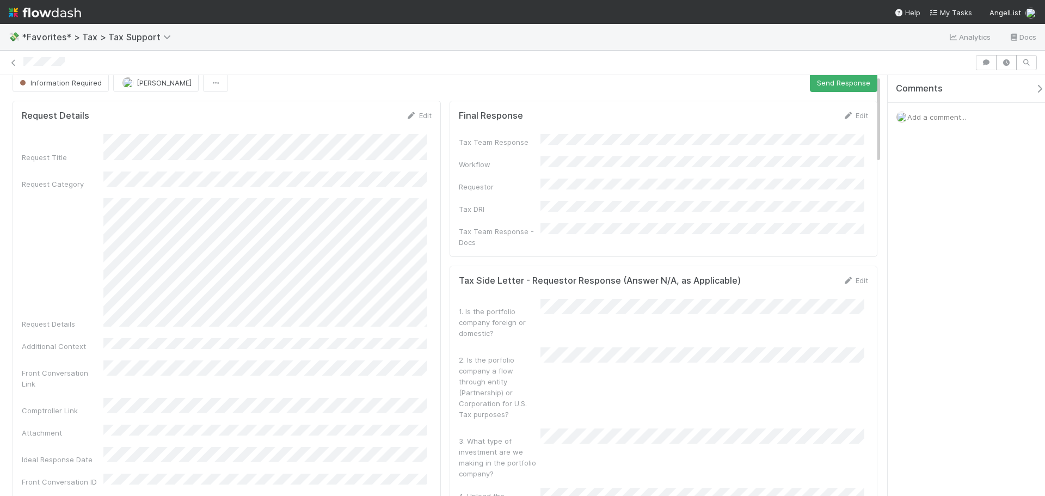
scroll to position [0, 0]
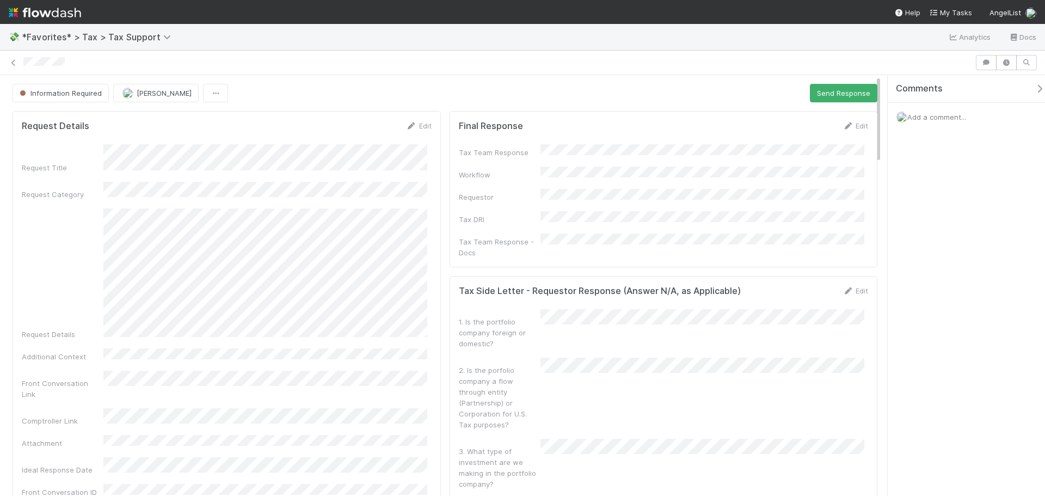
click at [14, 57] on div at bounding box center [522, 62] width 1045 height 15
click at [14, 63] on icon at bounding box center [13, 62] width 11 height 7
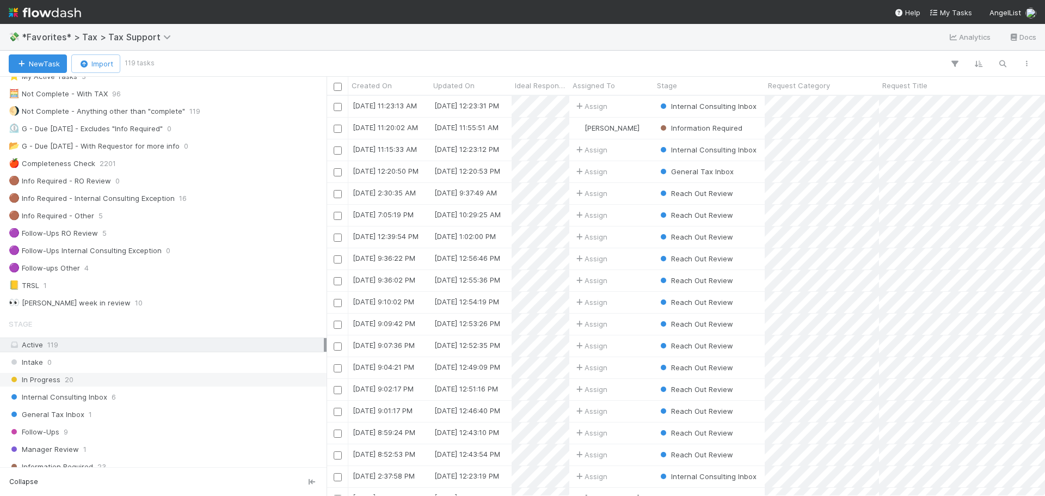
scroll to position [54, 0]
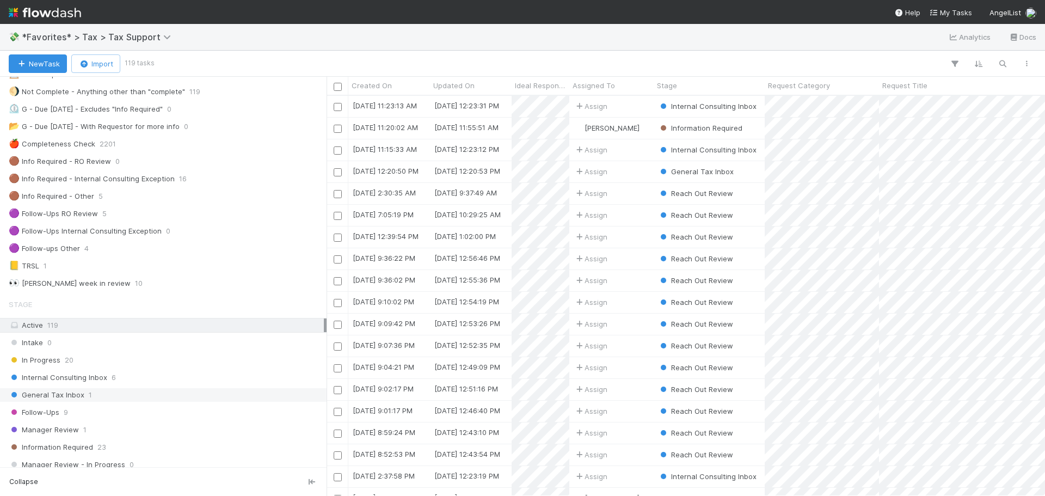
click at [122, 402] on div "General Tax Inbox 1" at bounding box center [163, 394] width 326 height 15
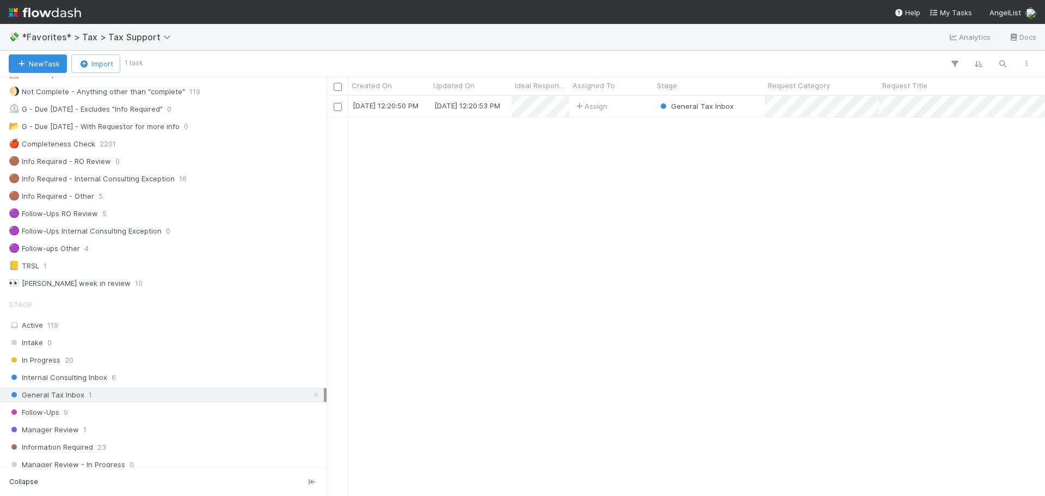
scroll to position [392, 710]
click at [738, 116] on div "General Tax Inbox" at bounding box center [708, 106] width 111 height 21
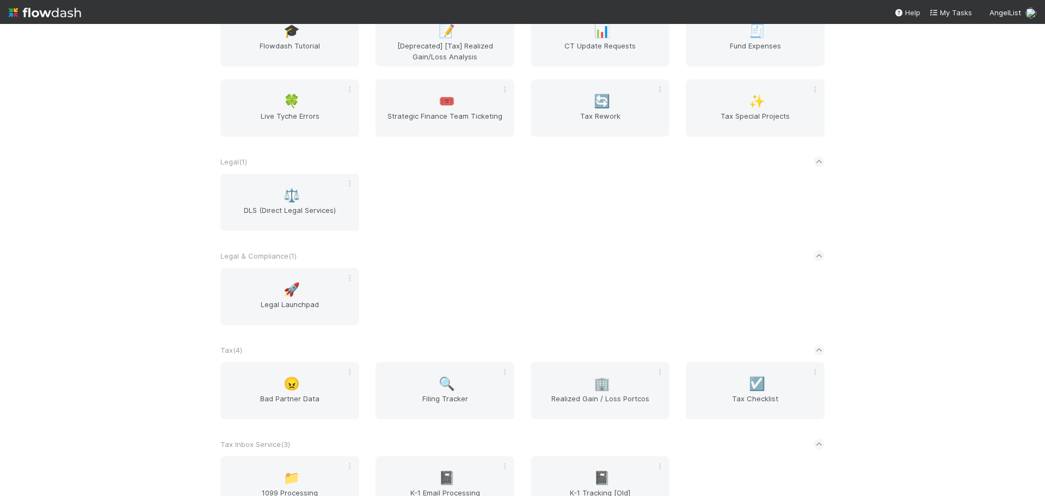
scroll to position [816, 0]
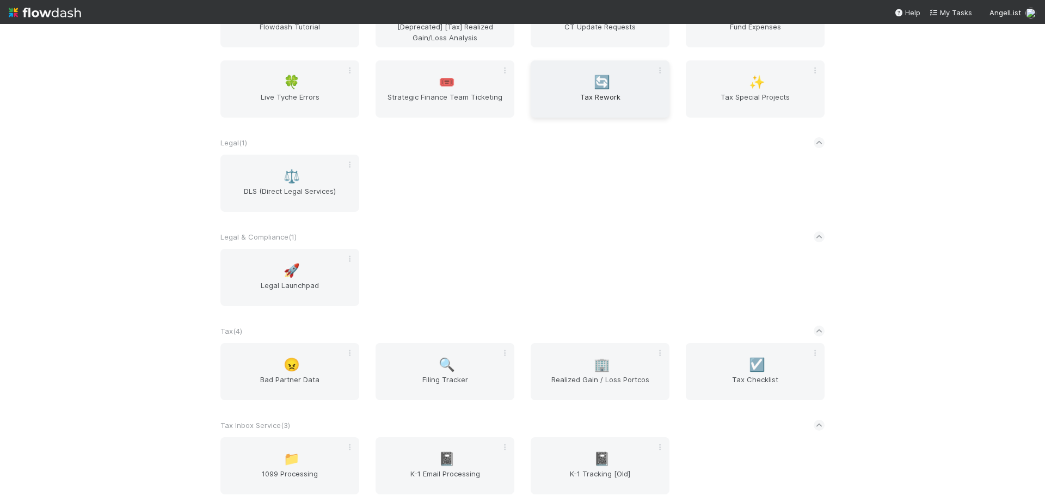
click at [576, 106] on span "Tax Rework" at bounding box center [600, 102] width 130 height 22
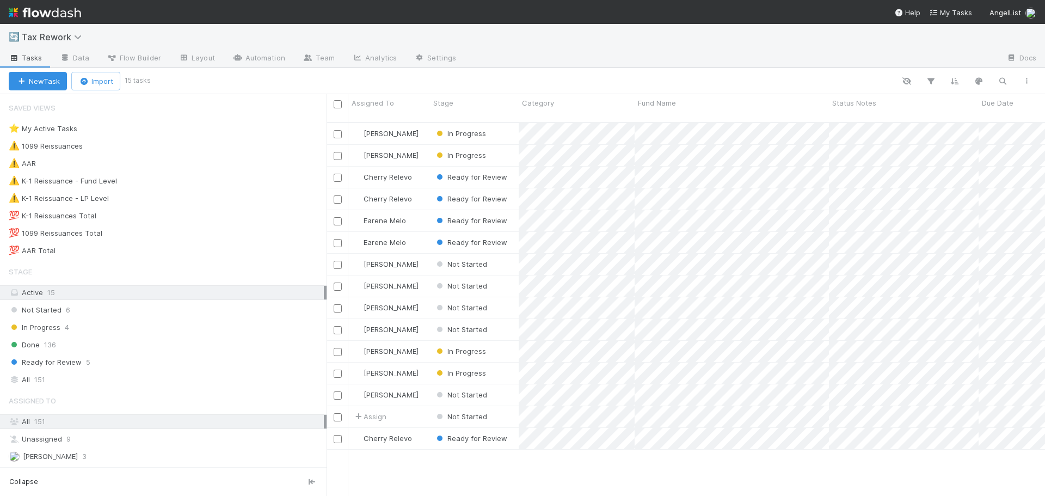
scroll to position [374, 710]
click at [49, 84] on button "New Task" at bounding box center [38, 81] width 58 height 18
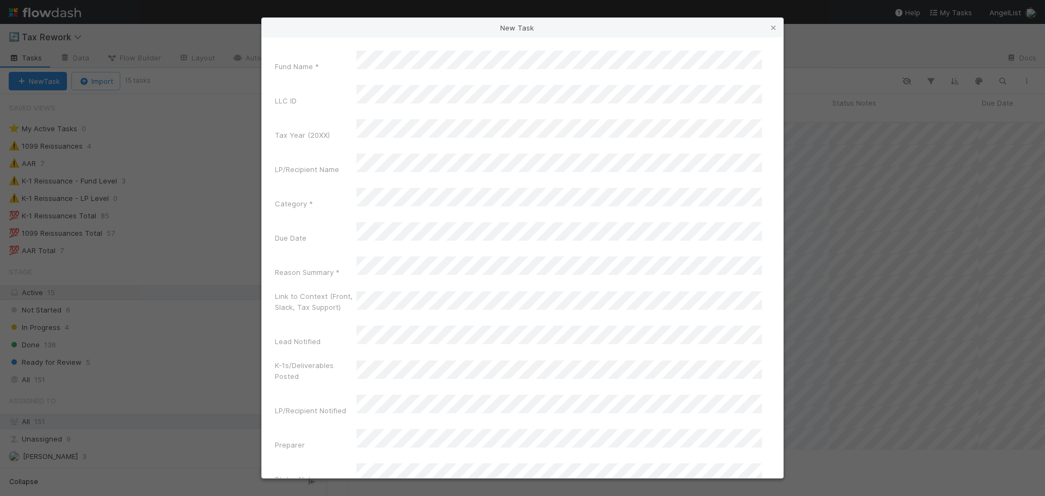
click at [458, 75] on div "Fund Name * LLC ID Tax Year (20XX) LP/Recipient Name Category * Due Date Reason…" at bounding box center [522, 287] width 495 height 472
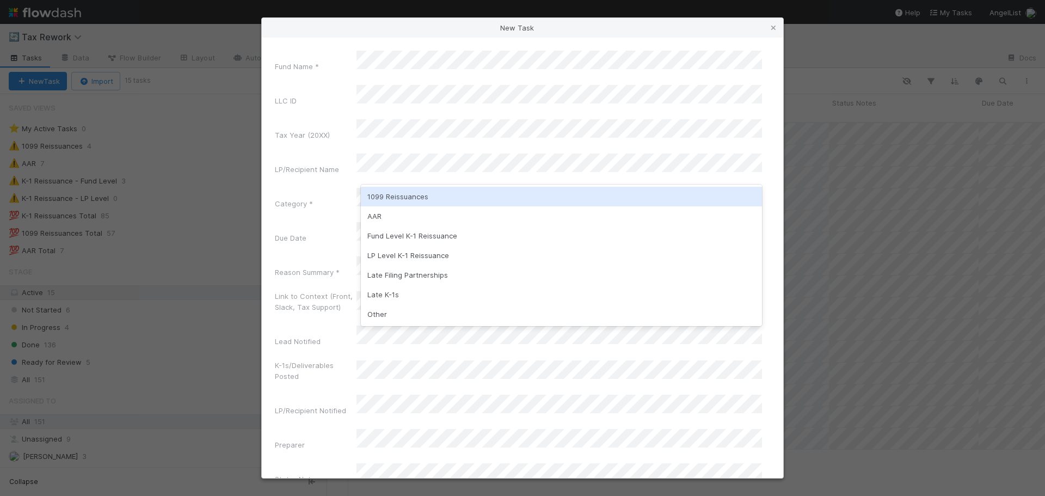
click at [544, 201] on div "1099 Reissuances" at bounding box center [561, 197] width 401 height 20
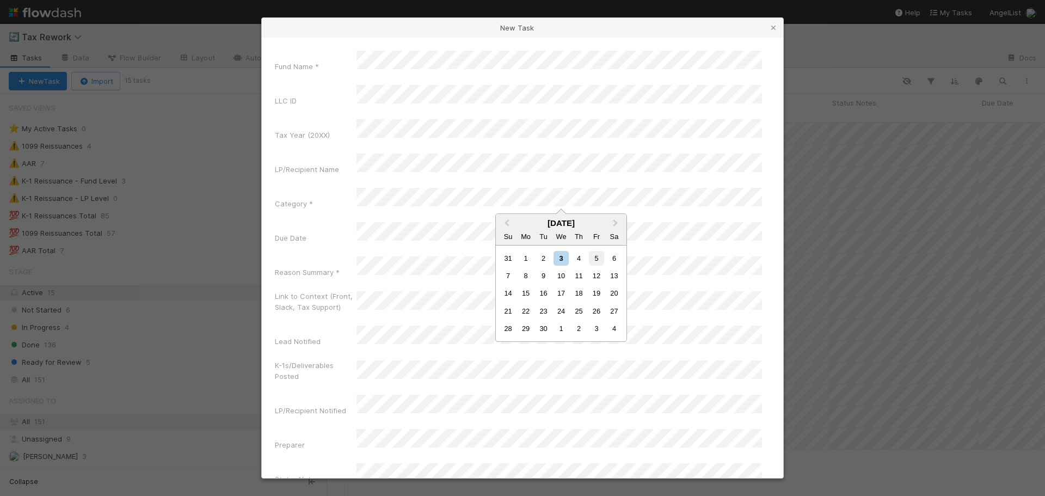
click at [603, 256] on div "5" at bounding box center [596, 258] width 15 height 15
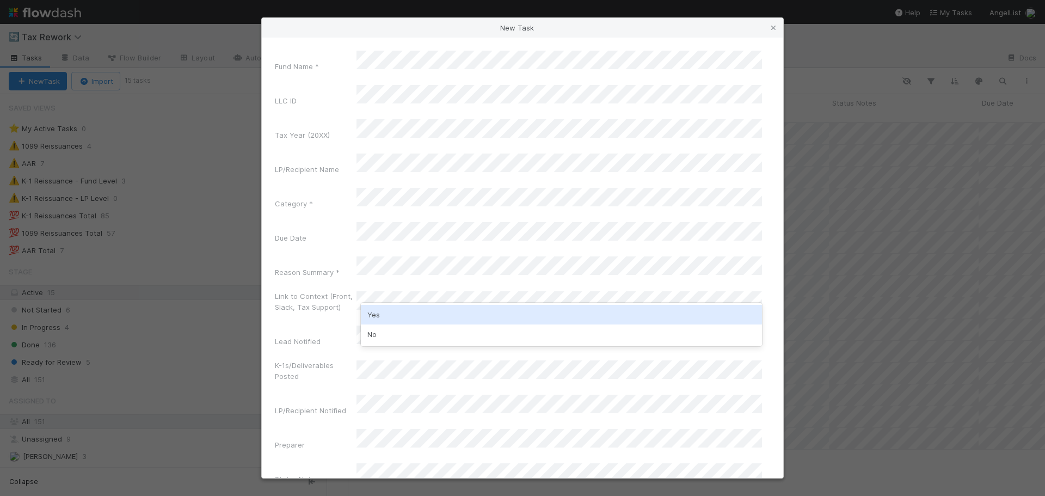
click at [426, 310] on div "Yes" at bounding box center [561, 315] width 401 height 20
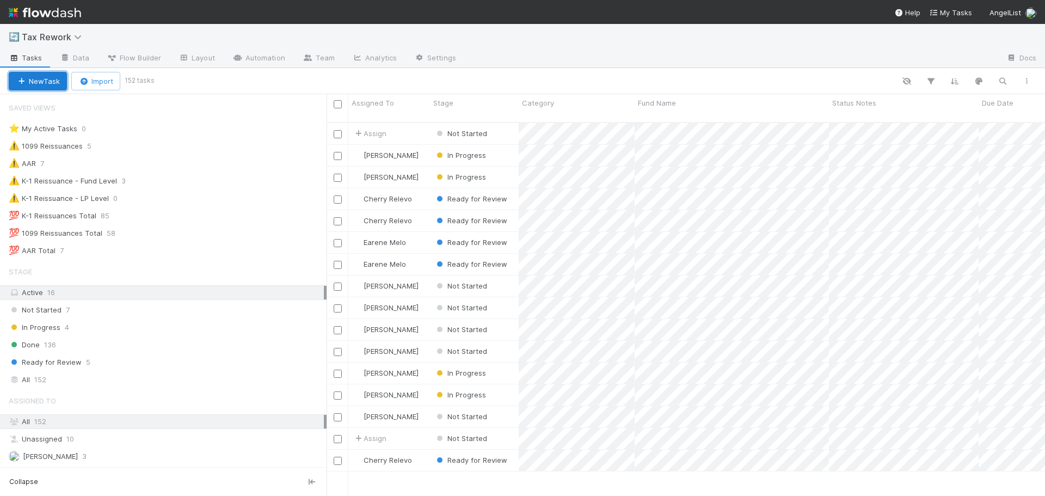
click at [57, 79] on button "New Task" at bounding box center [38, 81] width 58 height 18
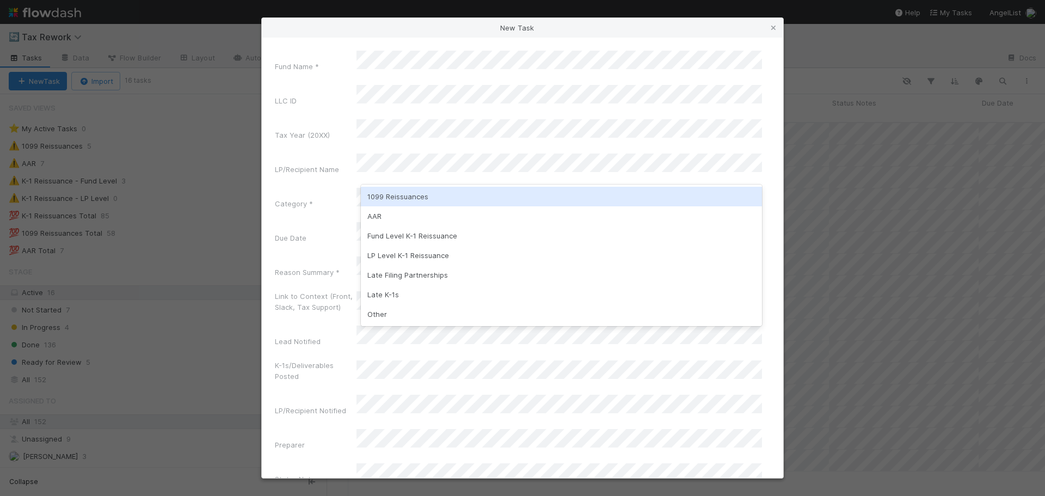
click at [453, 200] on div "1099 Reissuances" at bounding box center [561, 197] width 401 height 20
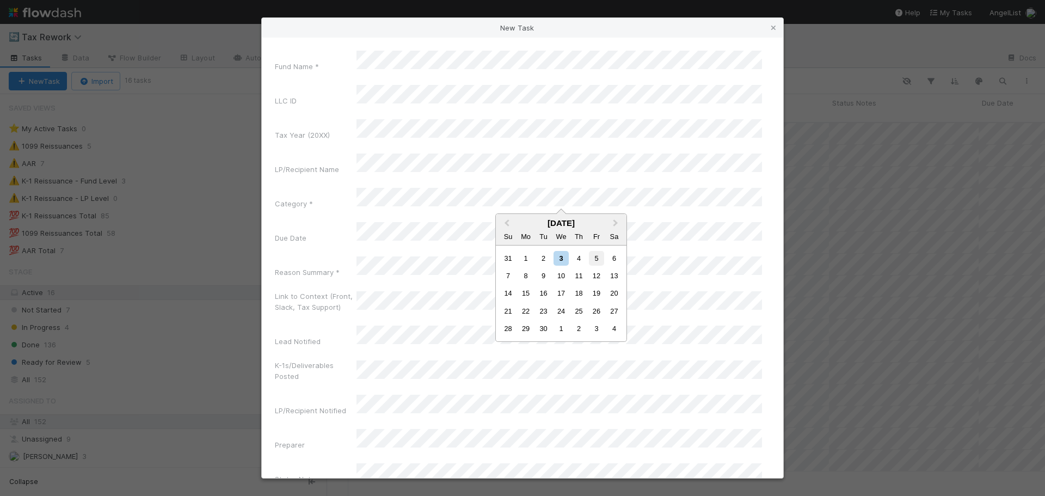
click at [594, 252] on div "5" at bounding box center [596, 258] width 15 height 15
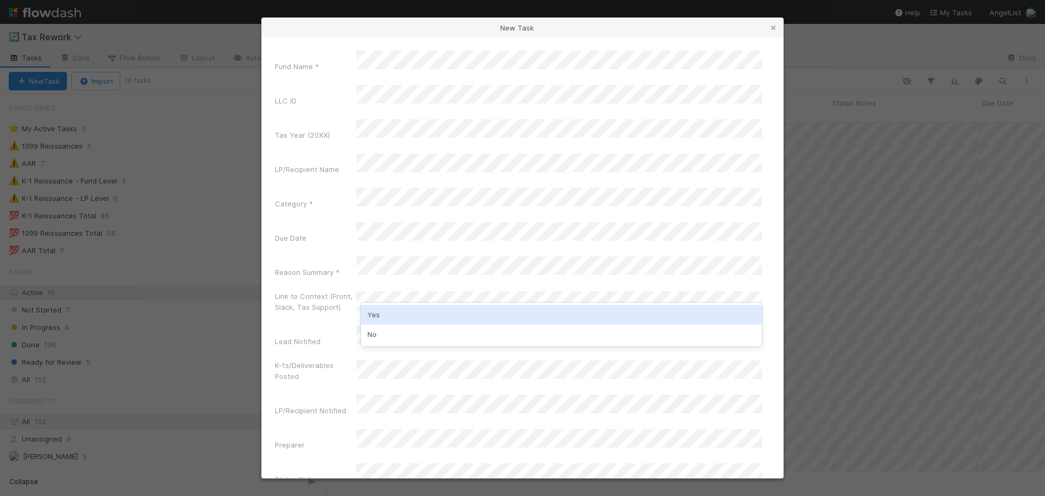
click at [417, 313] on div "Yes" at bounding box center [561, 315] width 401 height 20
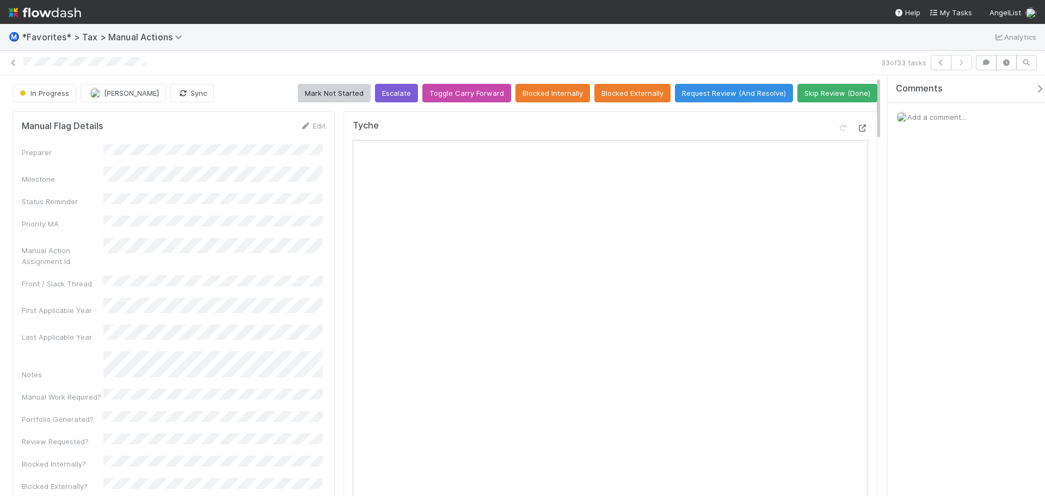
scroll to position [54, 0]
